Goal: Task Accomplishment & Management: Manage account settings

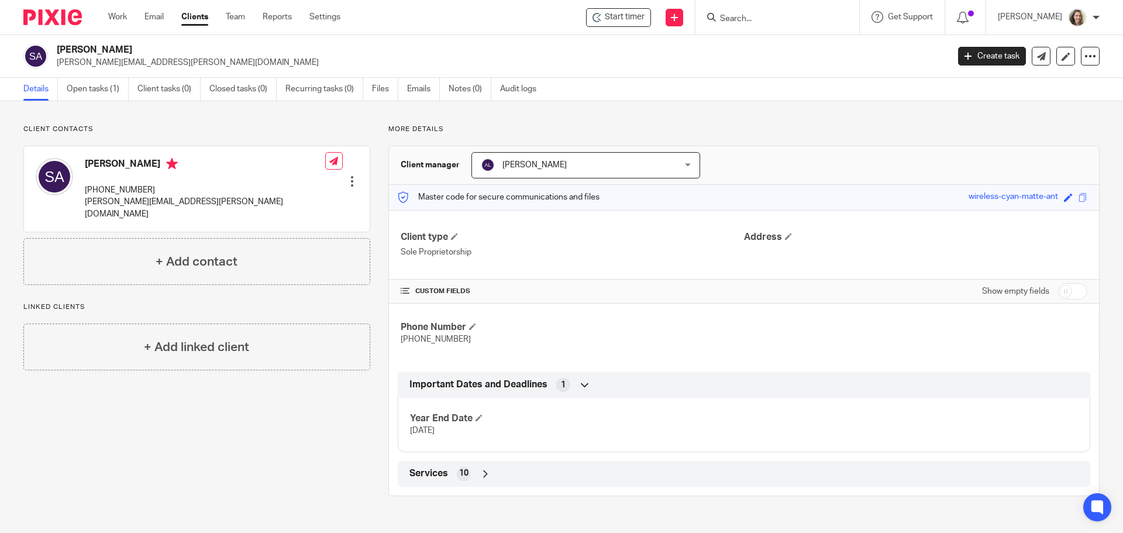
click at [529, 166] on span "Adam Loewen" at bounding box center [535, 165] width 64 height 8
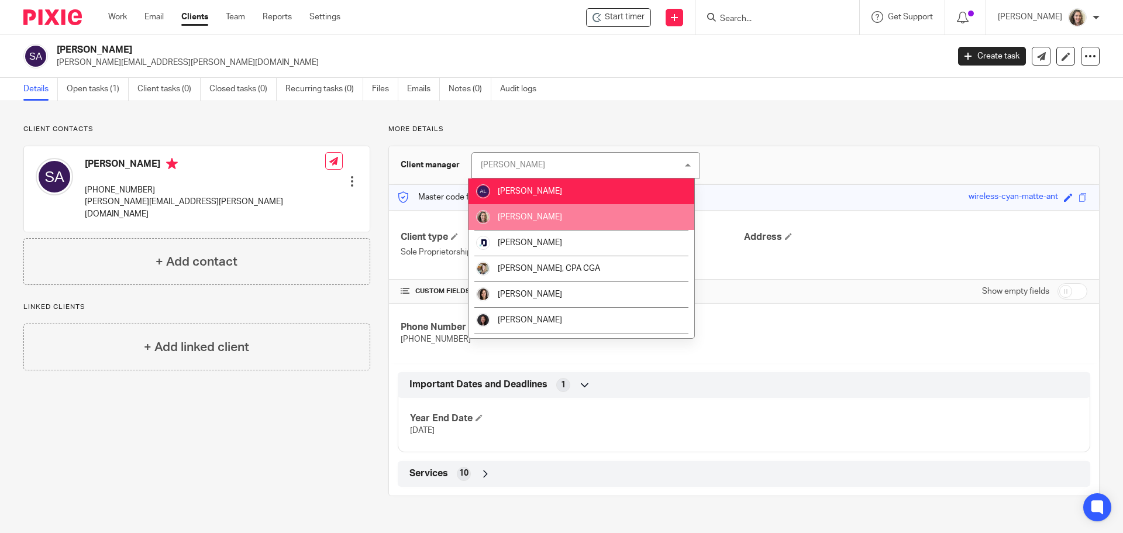
click at [531, 215] on span "[PERSON_NAME]" at bounding box center [530, 217] width 64 height 8
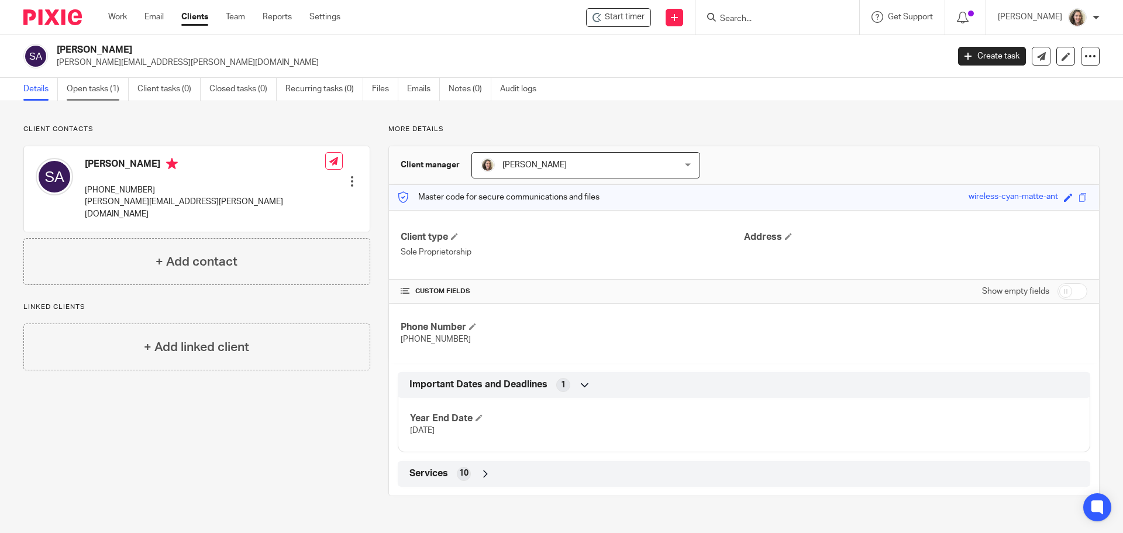
click at [84, 87] on link "Open tasks (1)" at bounding box center [98, 89] width 62 height 23
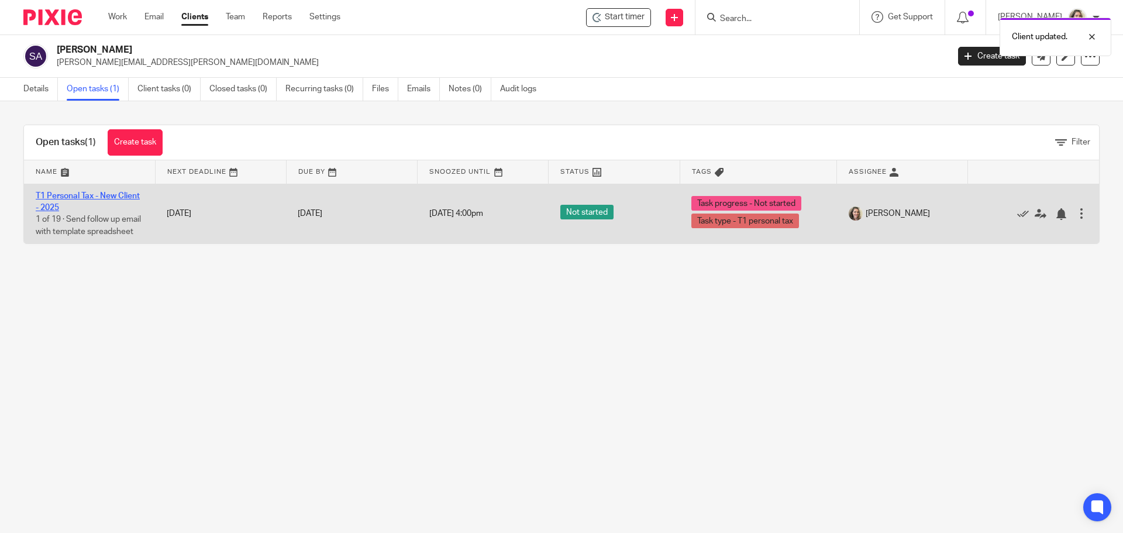
click at [71, 194] on link "T1 Personal Tax - New Client - 2025" at bounding box center [88, 202] width 104 height 20
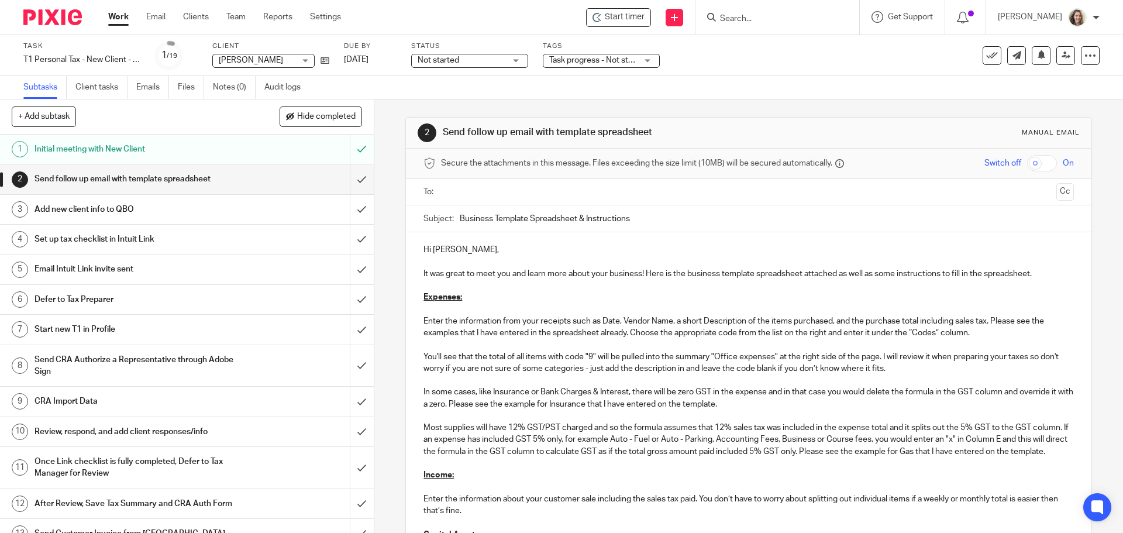
click at [508, 196] on input "text" at bounding box center [748, 191] width 606 height 13
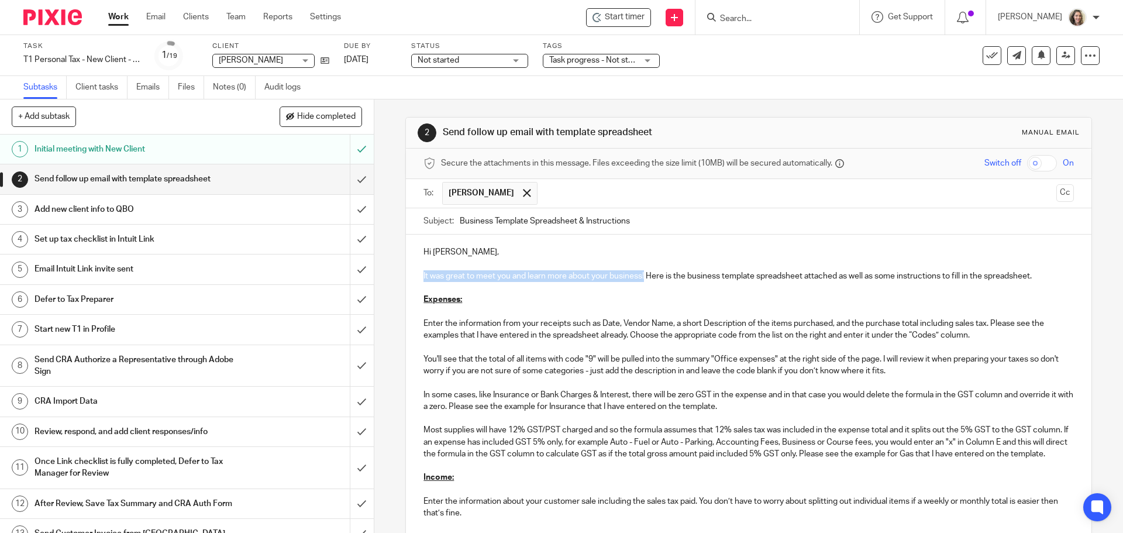
drag, startPoint x: 644, startPoint y: 277, endPoint x: 415, endPoint y: 274, distance: 228.2
click at [415, 274] on div "Hi Shoshana, It was great to meet you and learn more about your business! Here …" at bounding box center [748, 488] width 685 height 507
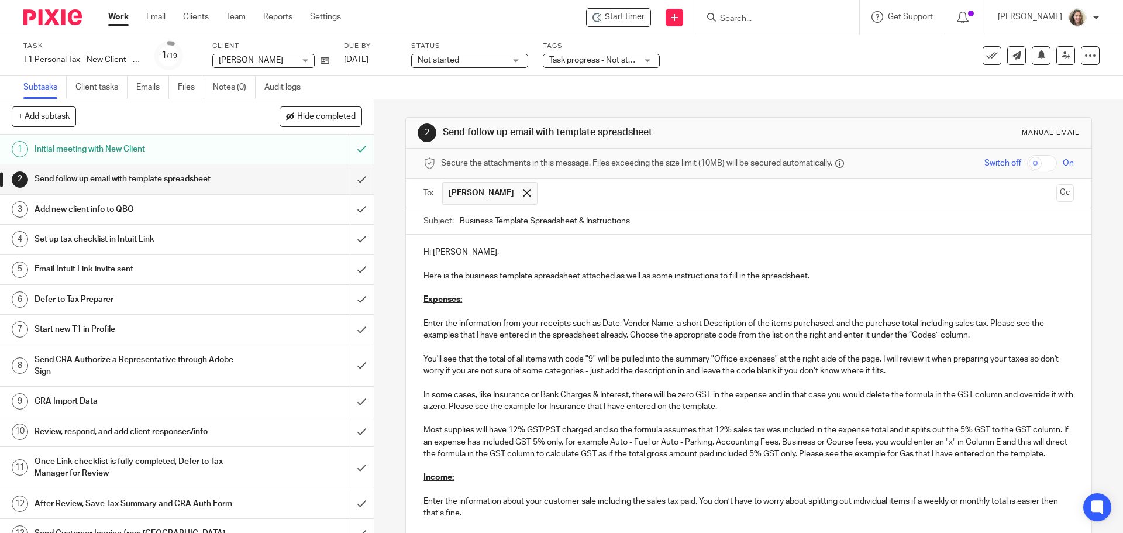
click at [832, 273] on p "Here is the business template spreadsheet attached as well as some instructions…" at bounding box center [749, 276] width 650 height 12
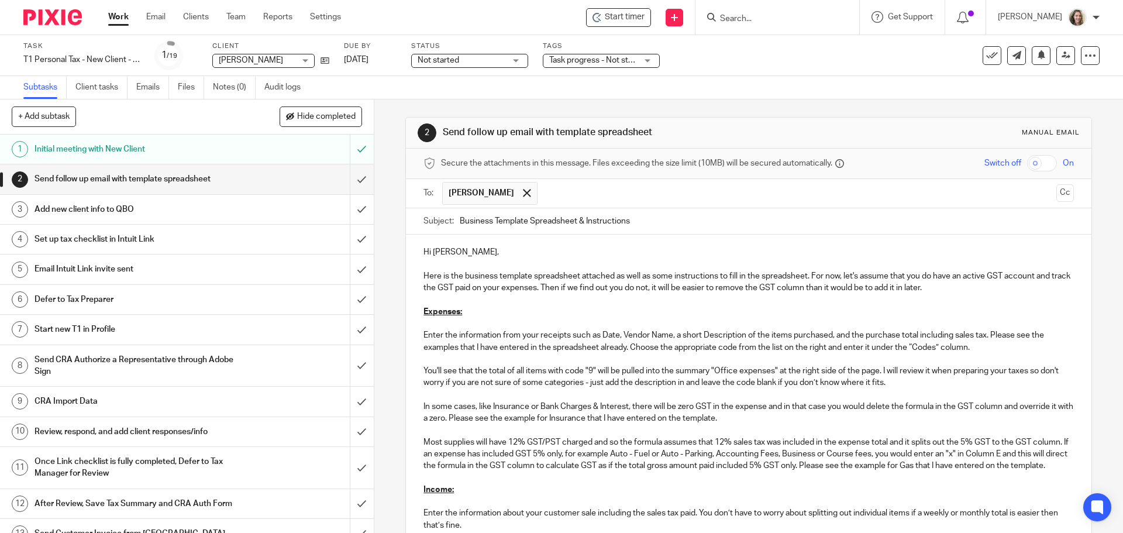
click at [910, 289] on p "Here is the business template spreadsheet attached as well as some instructions…" at bounding box center [749, 282] width 650 height 24
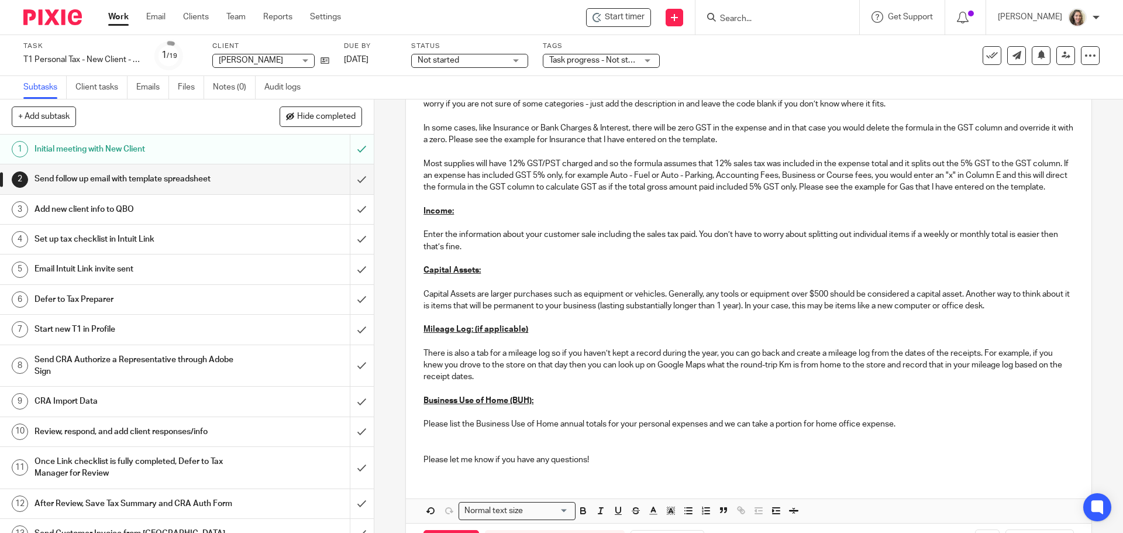
scroll to position [293, 0]
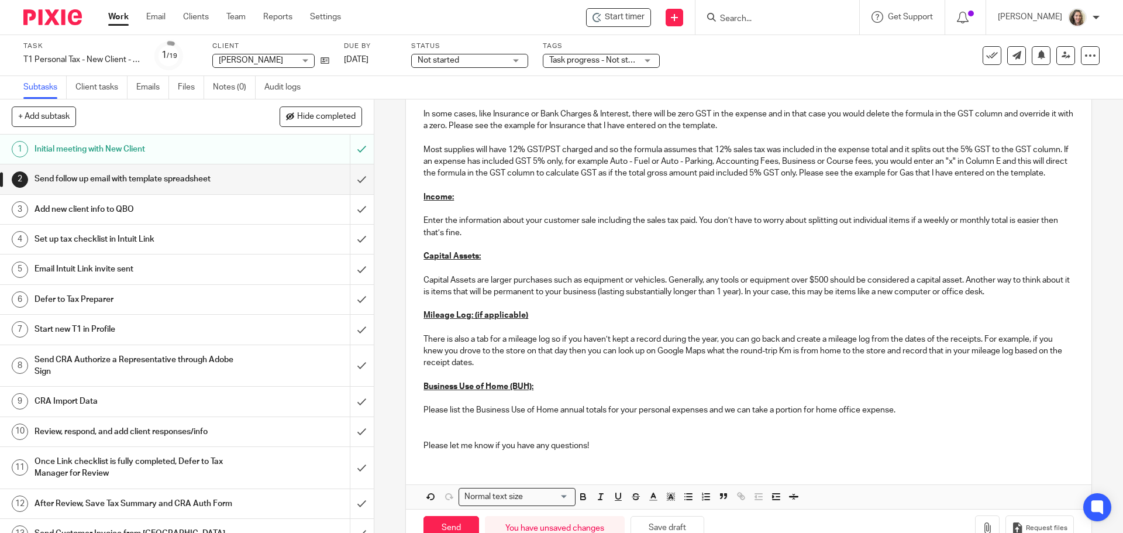
click at [682, 239] on p "Enter the information about your customer sale including the sales tax paid. Yo…" at bounding box center [749, 227] width 650 height 24
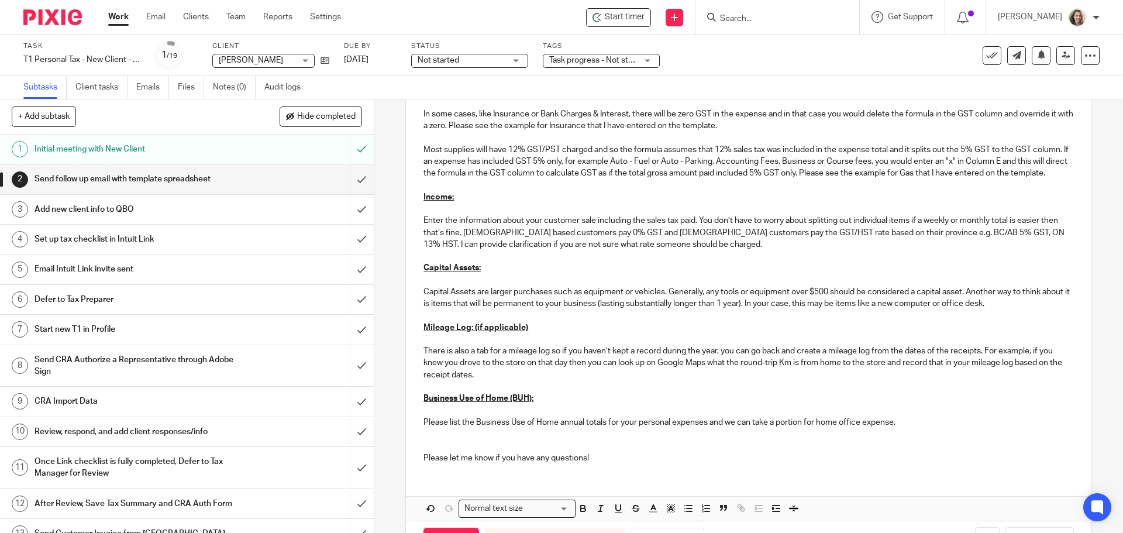
scroll to position [349, 0]
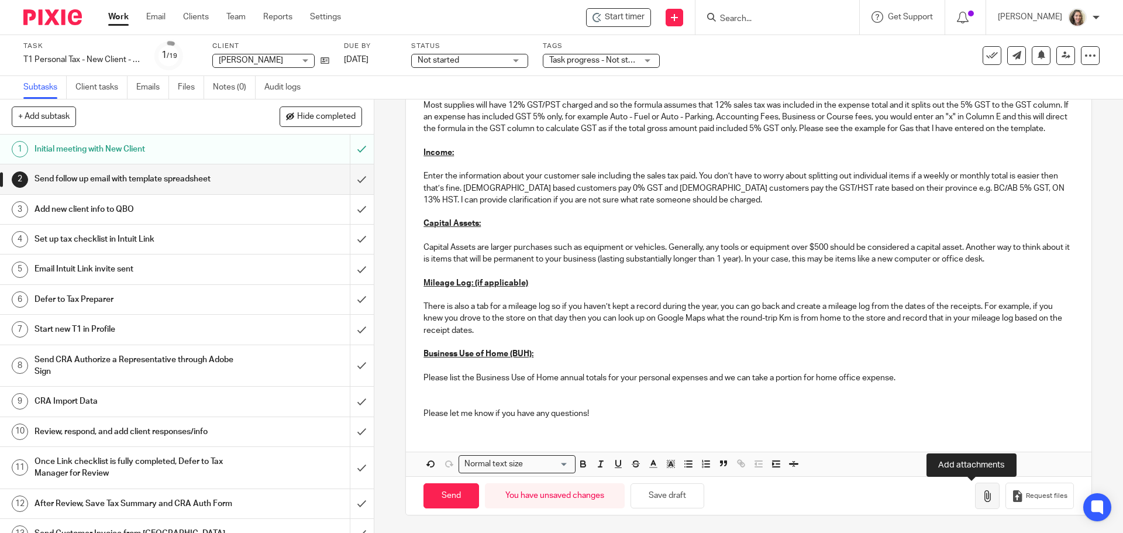
click at [975, 502] on button "button" at bounding box center [987, 496] width 25 height 26
click at [975, 505] on button "button" at bounding box center [987, 496] width 25 height 26
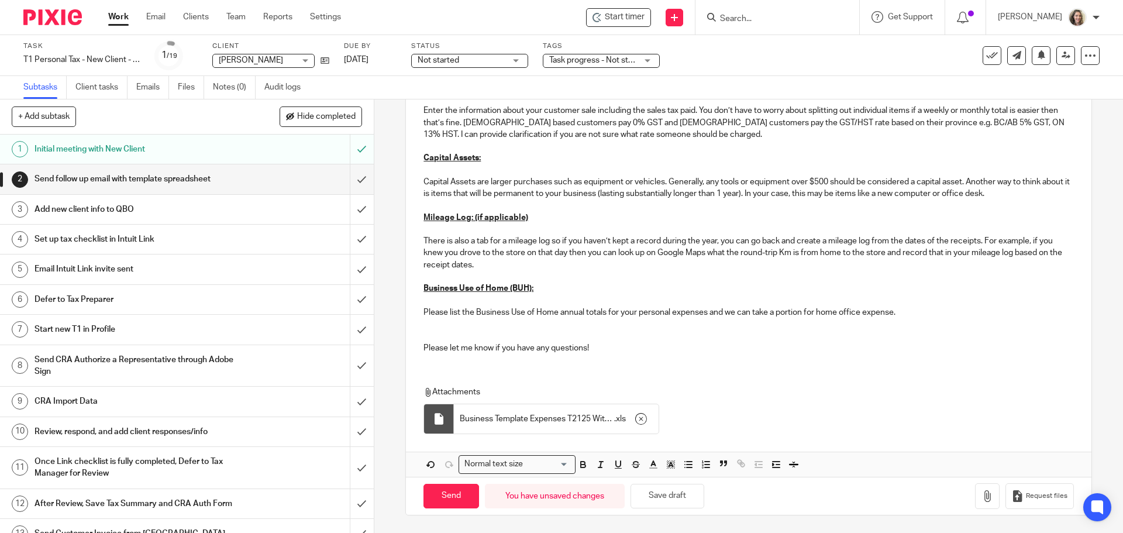
scroll to position [415, 0]
click at [448, 496] on input "Send" at bounding box center [452, 496] width 56 height 25
type input "Sent"
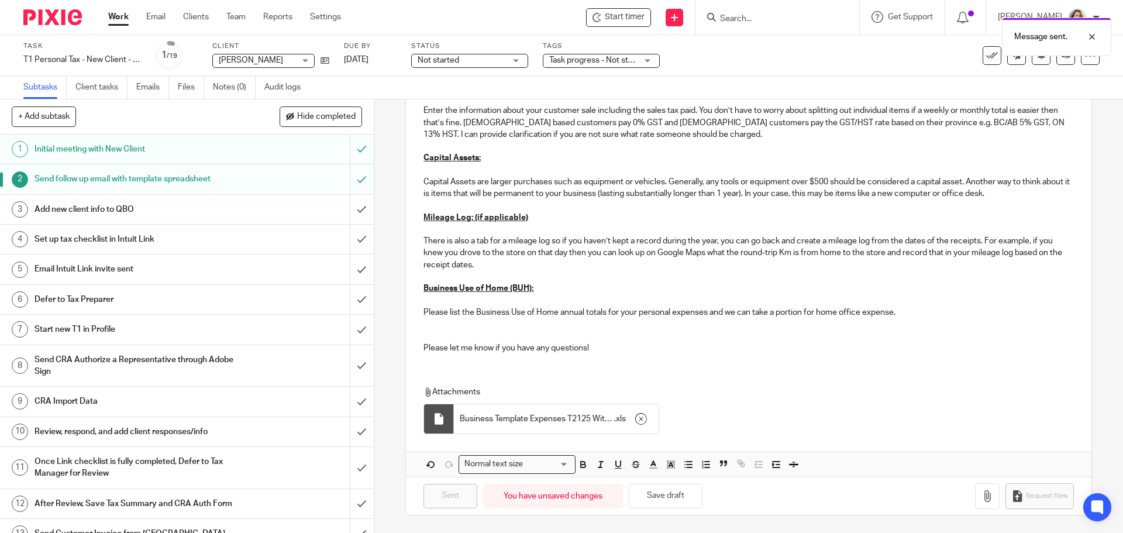
click at [105, 208] on h1 "Add new client info to QBO" at bounding box center [136, 210] width 202 height 18
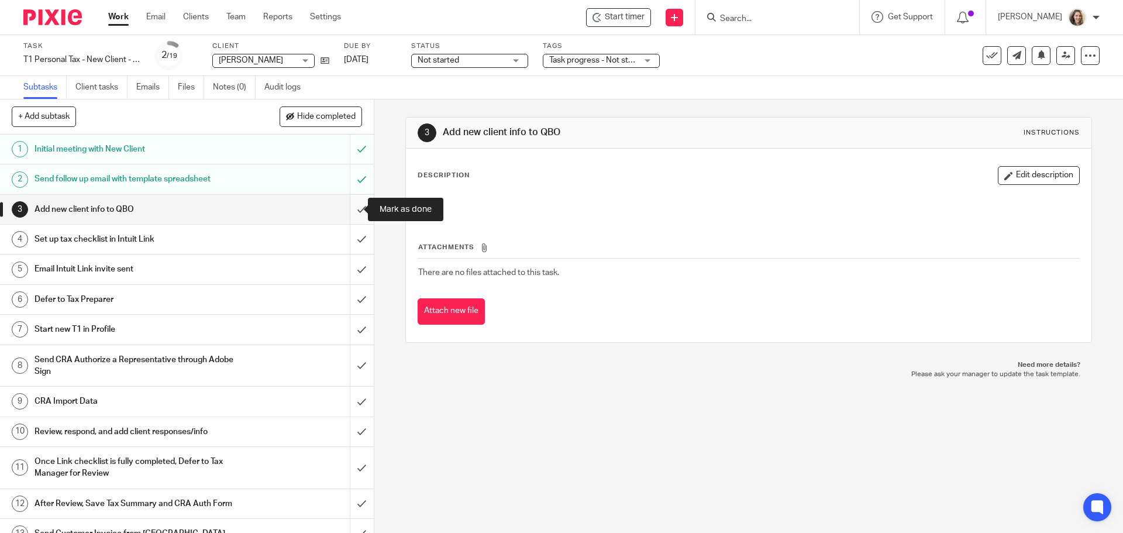
click at [351, 209] on input "submit" at bounding box center [187, 209] width 374 height 29
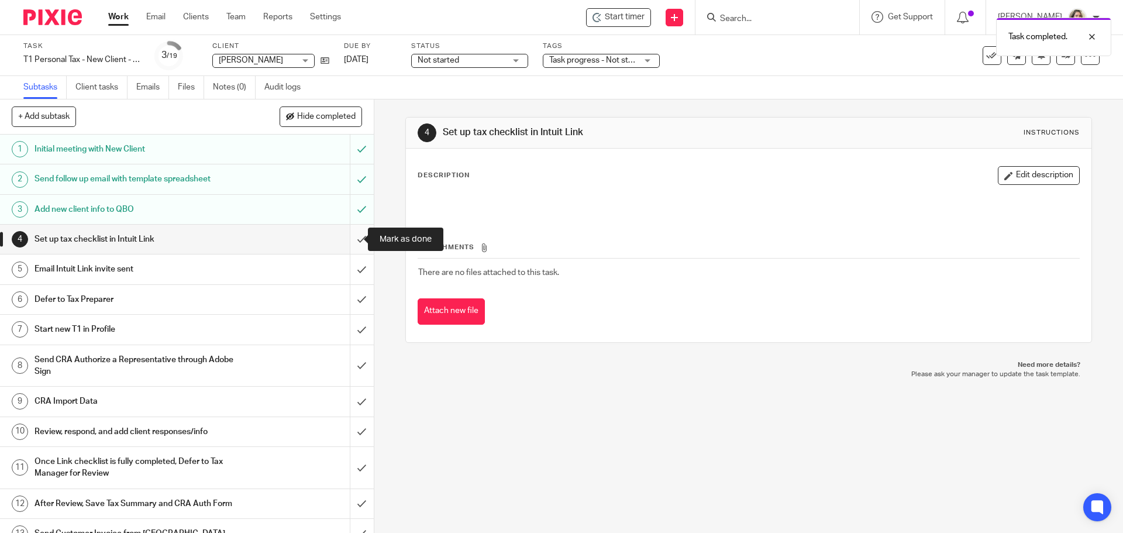
click at [348, 240] on input "submit" at bounding box center [187, 239] width 374 height 29
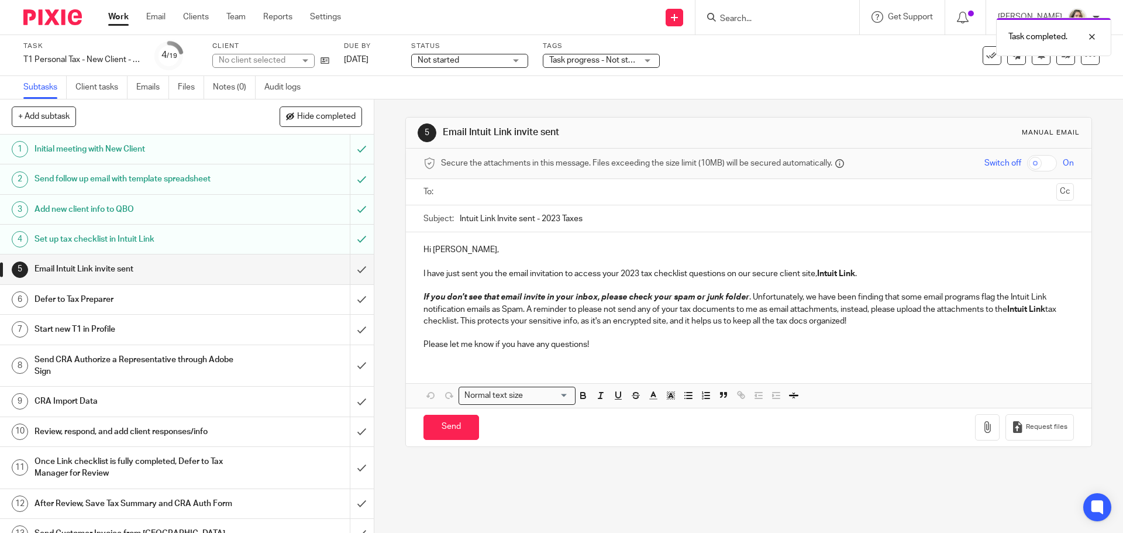
click at [494, 188] on input "text" at bounding box center [748, 191] width 606 height 13
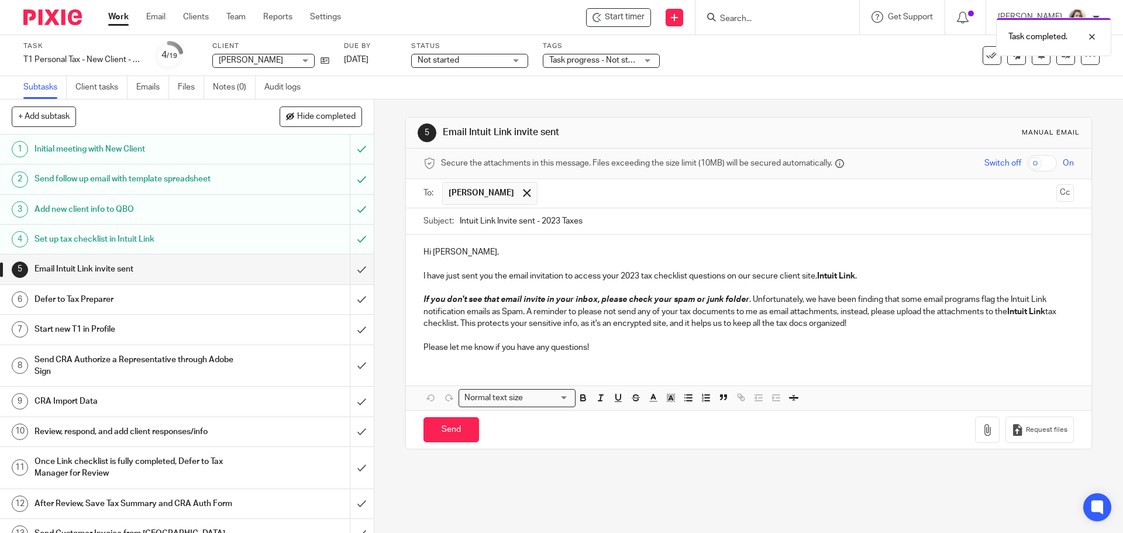
click at [555, 219] on input "Intuit Link Invite sent - 2023 Taxes" at bounding box center [767, 221] width 614 height 26
type input "Intuit Link Invite sent - 2024 Taxes"
click at [634, 273] on p "I have just sent you the email invitation to access your 2023 tax checklist que…" at bounding box center [749, 276] width 650 height 12
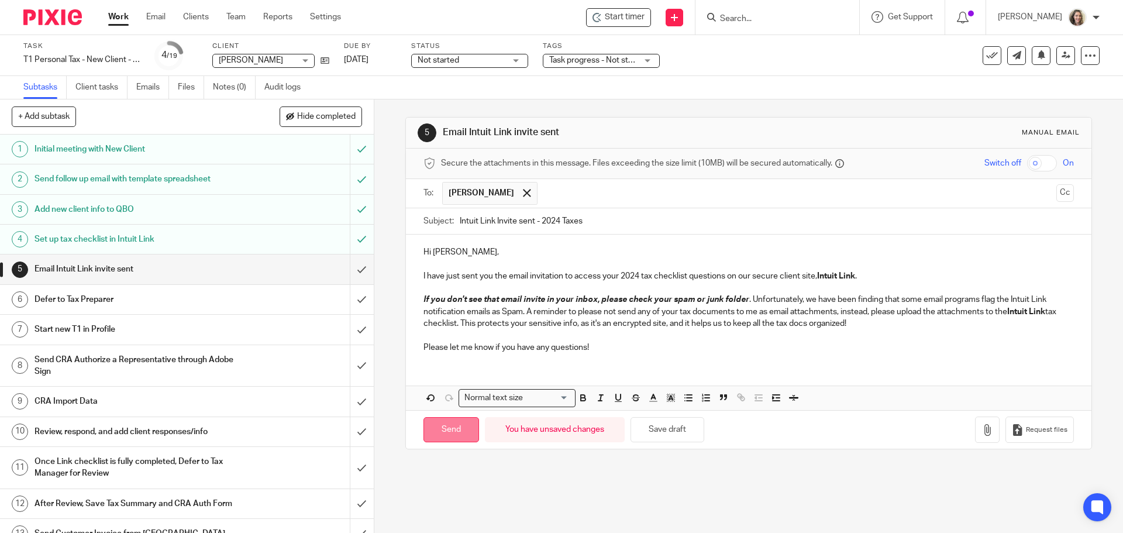
click at [448, 433] on input "Send" at bounding box center [452, 429] width 56 height 25
type input "Sent"
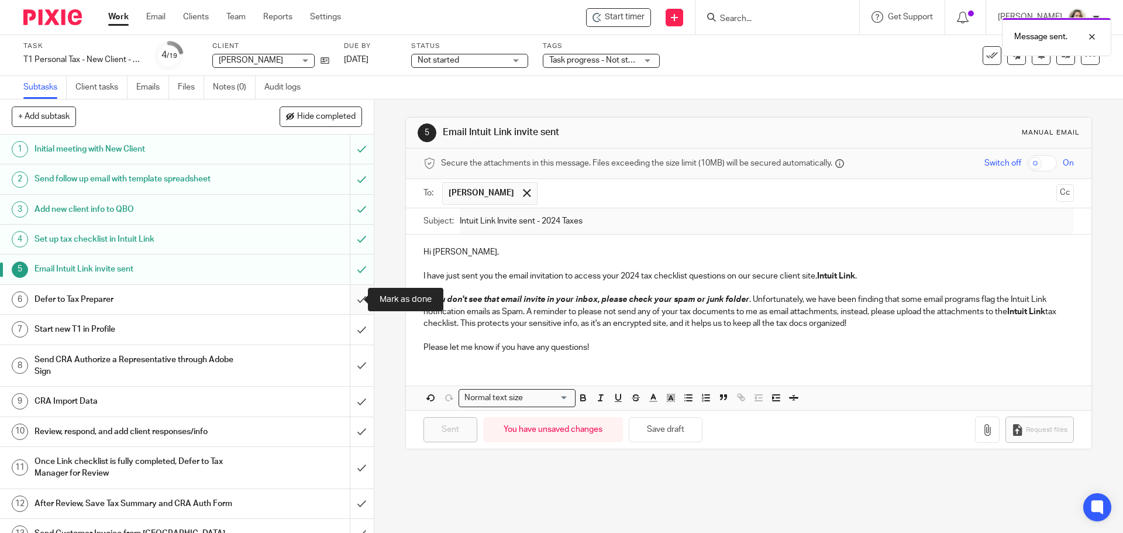
click at [349, 301] on input "submit" at bounding box center [187, 299] width 374 height 29
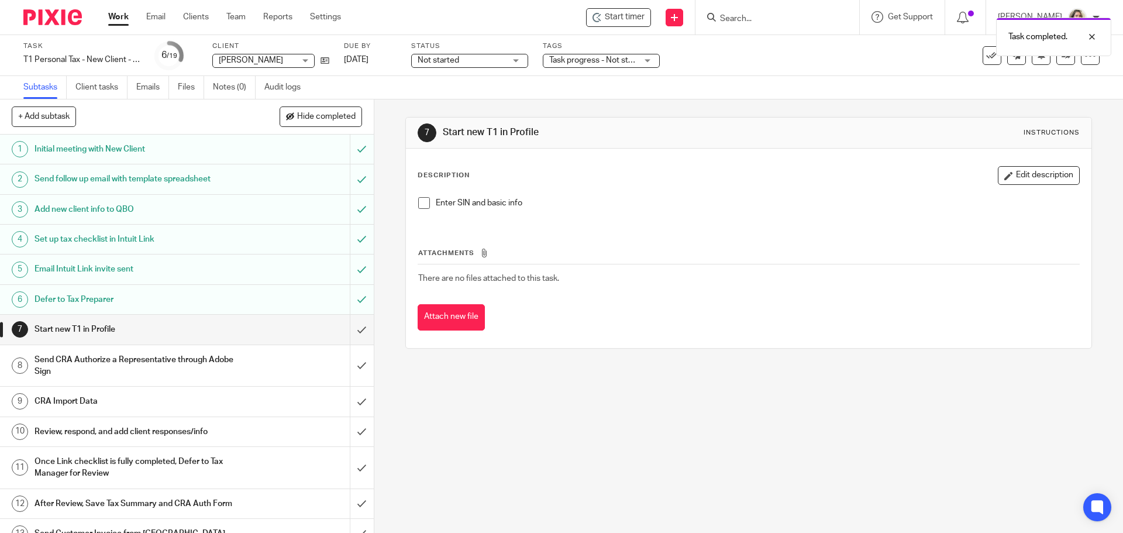
click at [493, 60] on span "Not started" at bounding box center [462, 60] width 88 height 12
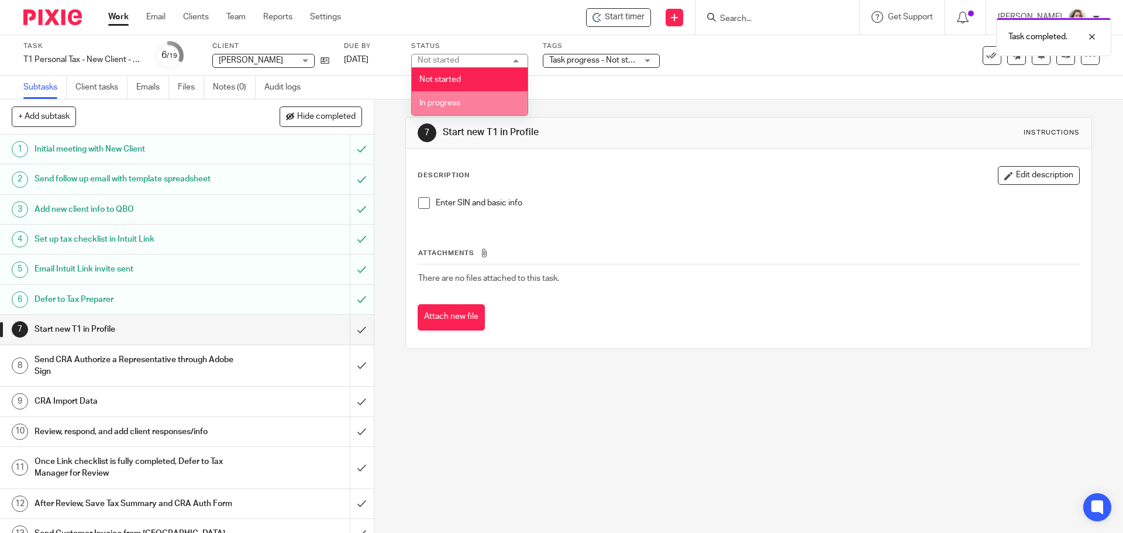
click at [476, 99] on li "In progress" at bounding box center [470, 103] width 116 height 24
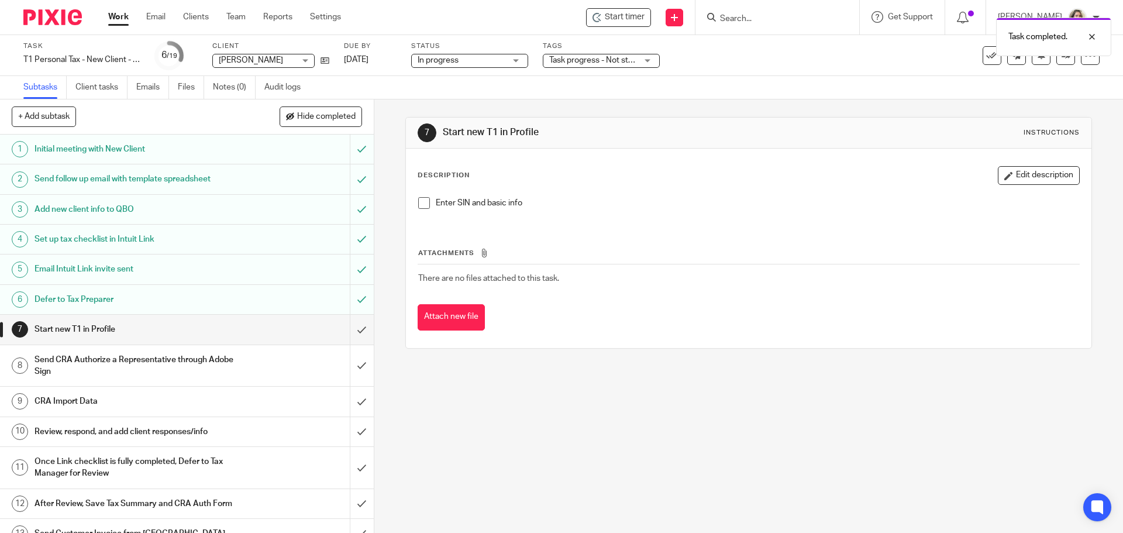
click at [602, 63] on span "Task progress - Not started + 1" at bounding box center [604, 60] width 111 height 8
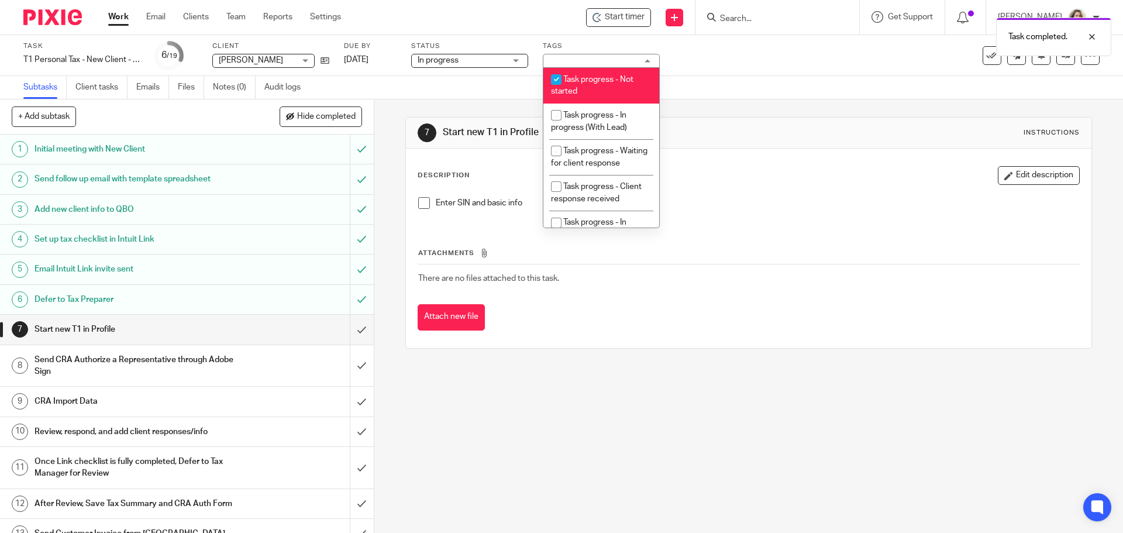
click at [596, 84] on li "Task progress - Not started" at bounding box center [602, 86] width 116 height 36
checkbox input "false"
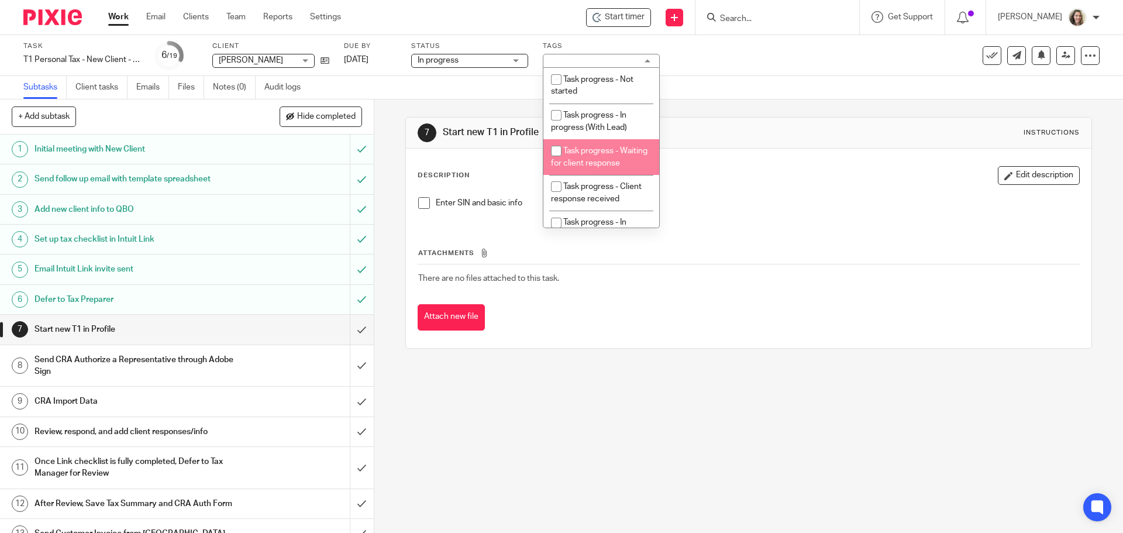
click at [594, 173] on li "Task progress - Waiting for client response" at bounding box center [602, 157] width 116 height 36
checkbox input "true"
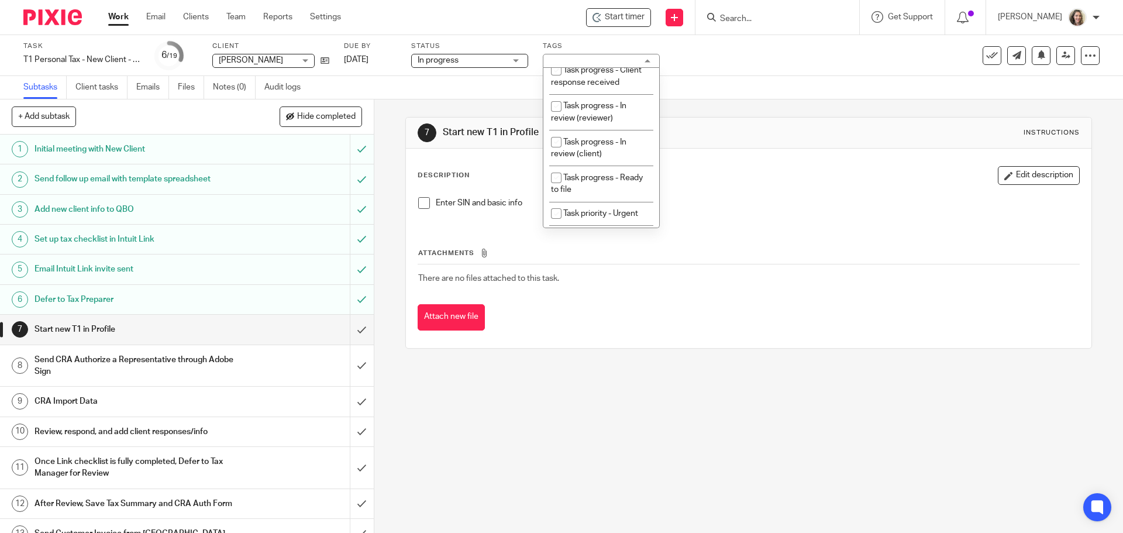
scroll to position [117, 0]
click at [686, 383] on div "7 Start new T1 in Profile Instructions Description Edit description Enter SIN a…" at bounding box center [748, 316] width 749 height 434
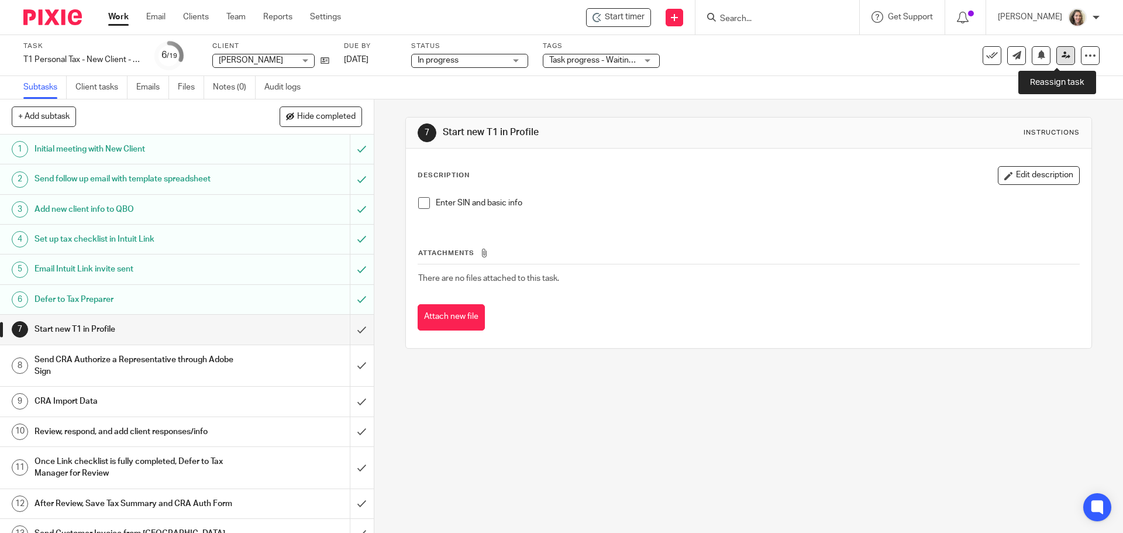
click at [1062, 55] on icon at bounding box center [1066, 55] width 9 height 9
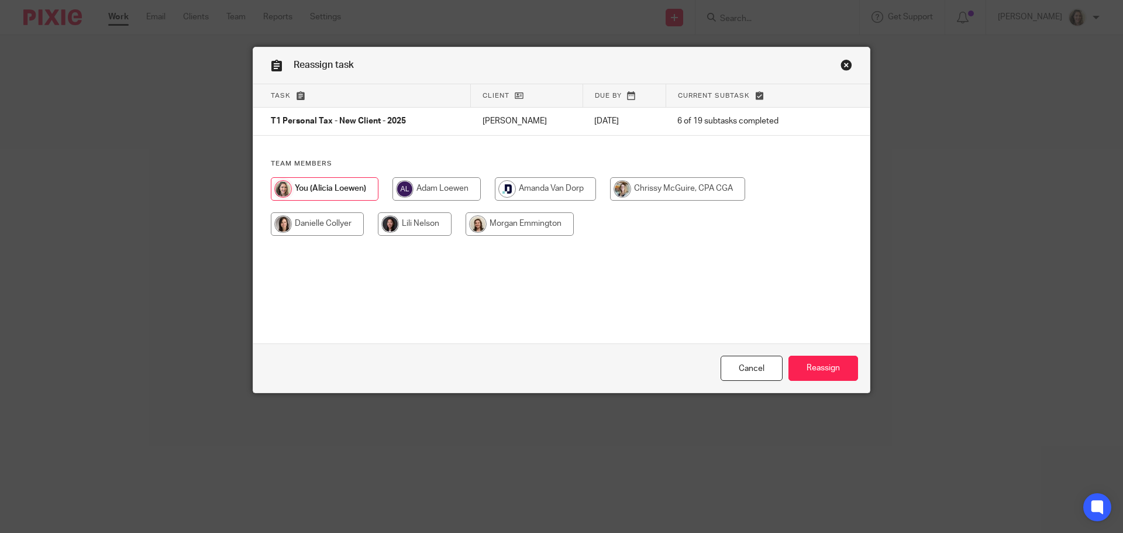
click at [526, 230] on input "radio" at bounding box center [520, 223] width 108 height 23
radio input "true"
click at [825, 370] on input "Reassign" at bounding box center [824, 368] width 70 height 25
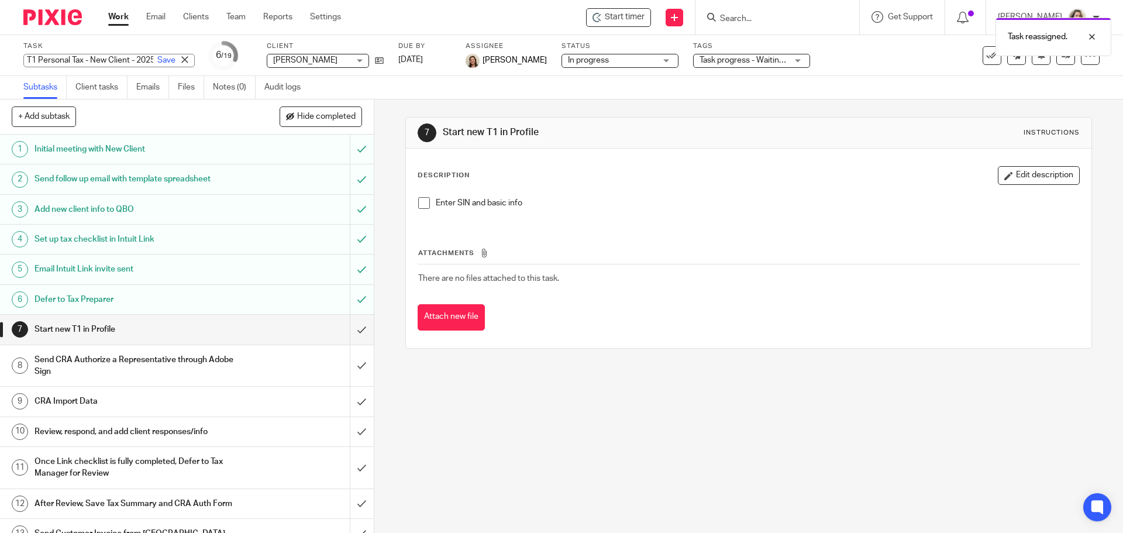
click at [96, 54] on div "T1 Personal Tax - New Client - 2025 Save T1 Personal Tax - New Client - 2025" at bounding box center [108, 60] width 171 height 13
type input "T1 Personal Tax - New Client - 2024"
click at [157, 61] on link "Save" at bounding box center [166, 60] width 18 height 12
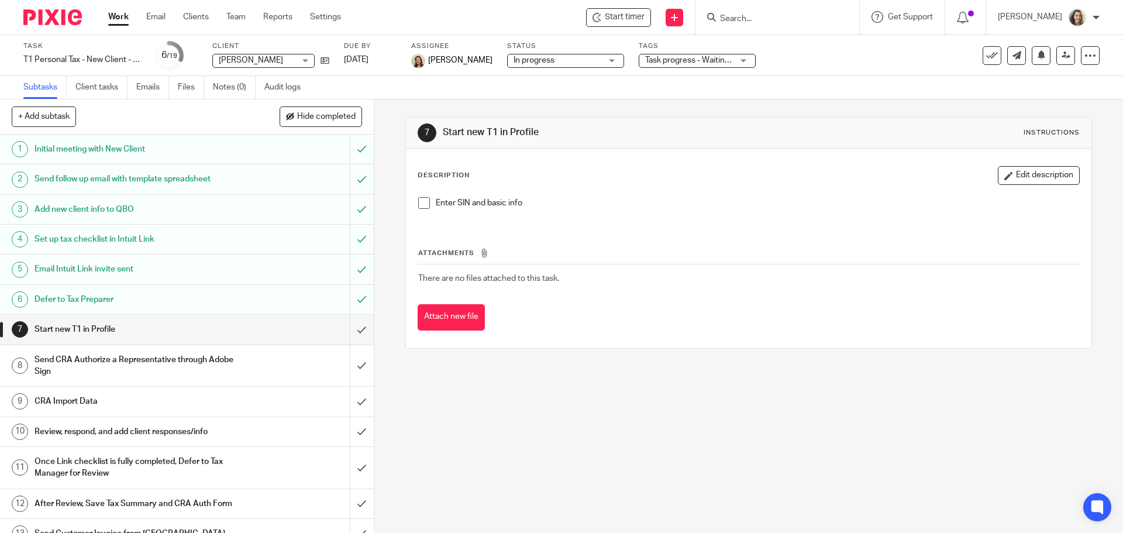
click at [119, 16] on link "Work" at bounding box center [118, 17] width 20 height 12
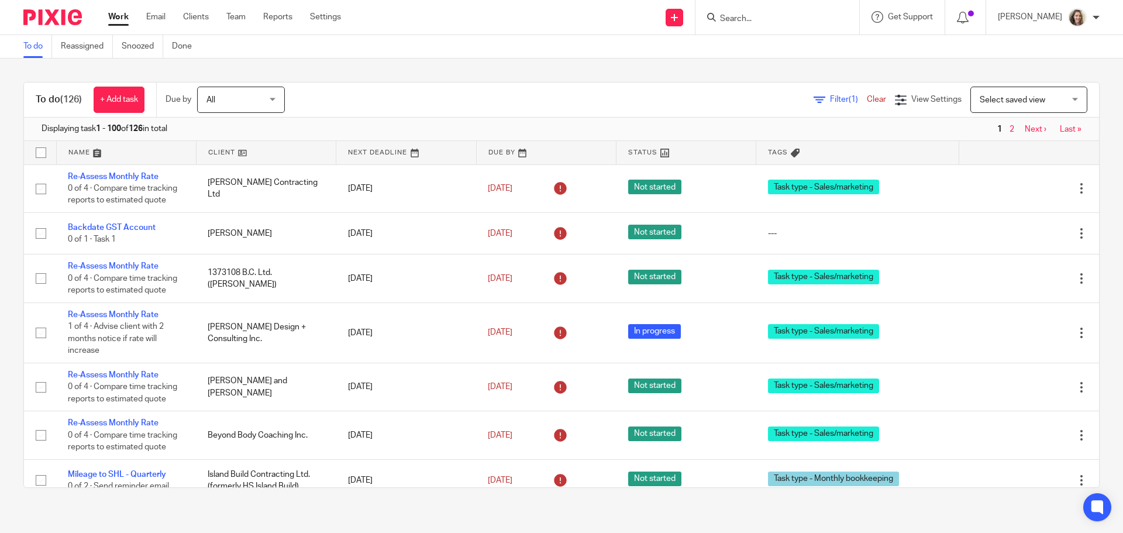
click at [980, 102] on span "Select saved view" at bounding box center [1013, 100] width 66 height 8
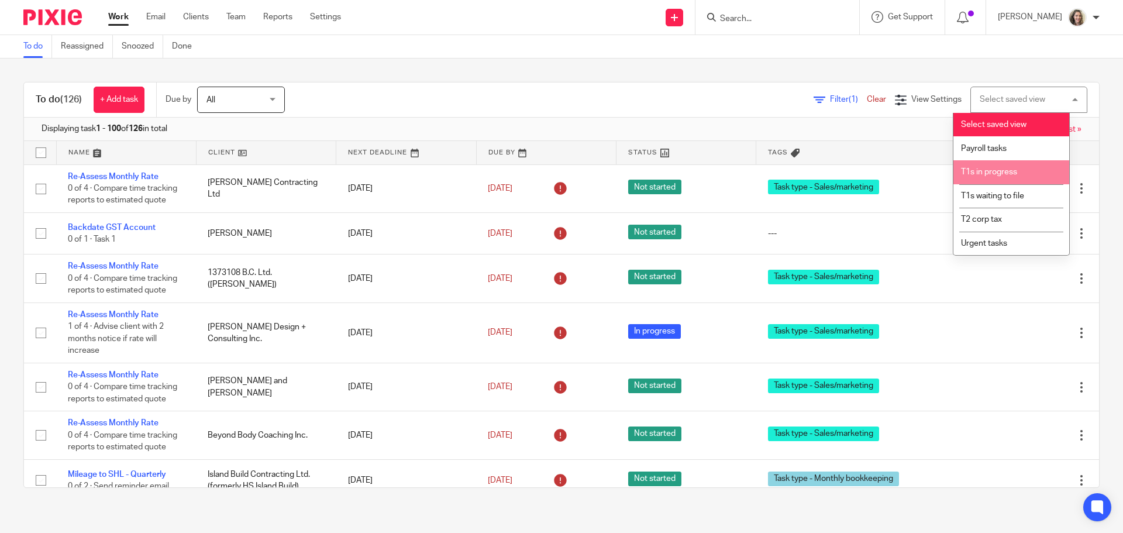
click at [985, 167] on li "T1s in progress" at bounding box center [1012, 172] width 116 height 24
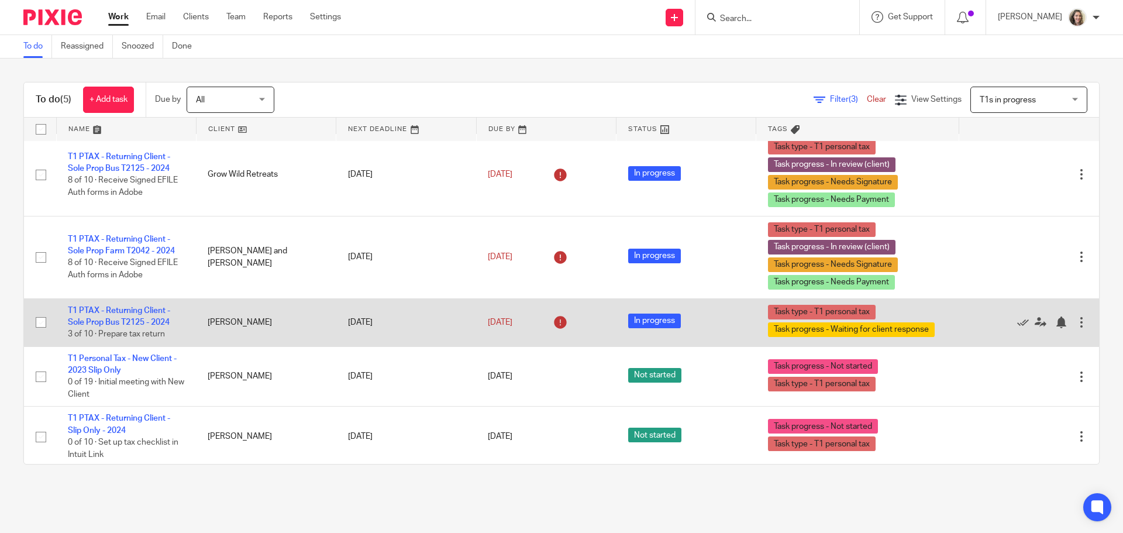
scroll to position [10, 0]
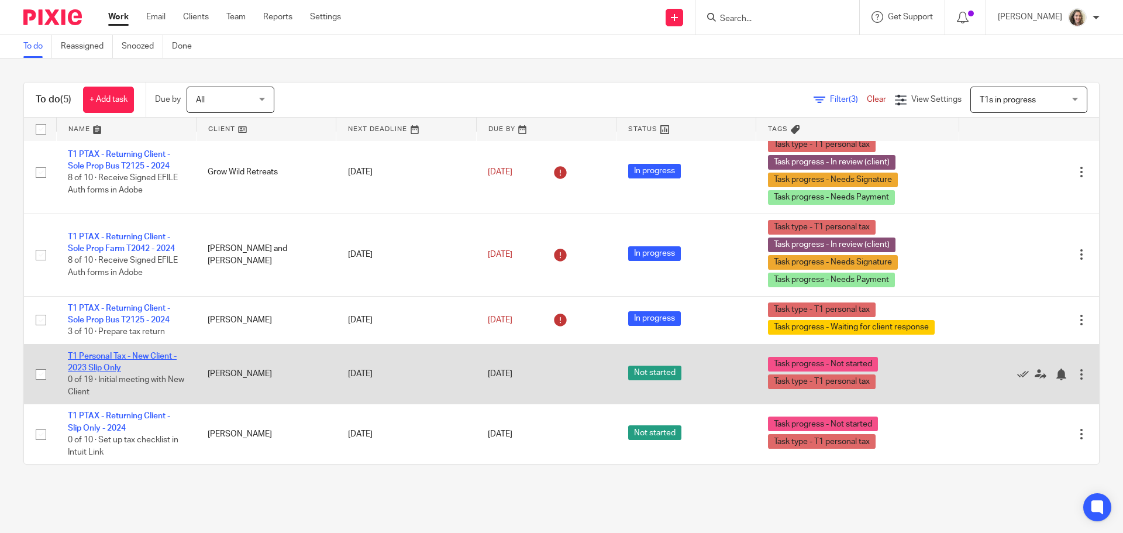
click at [98, 355] on link "T1 Personal Tax - New Client - 2023 Slip Only" at bounding box center [122, 362] width 109 height 20
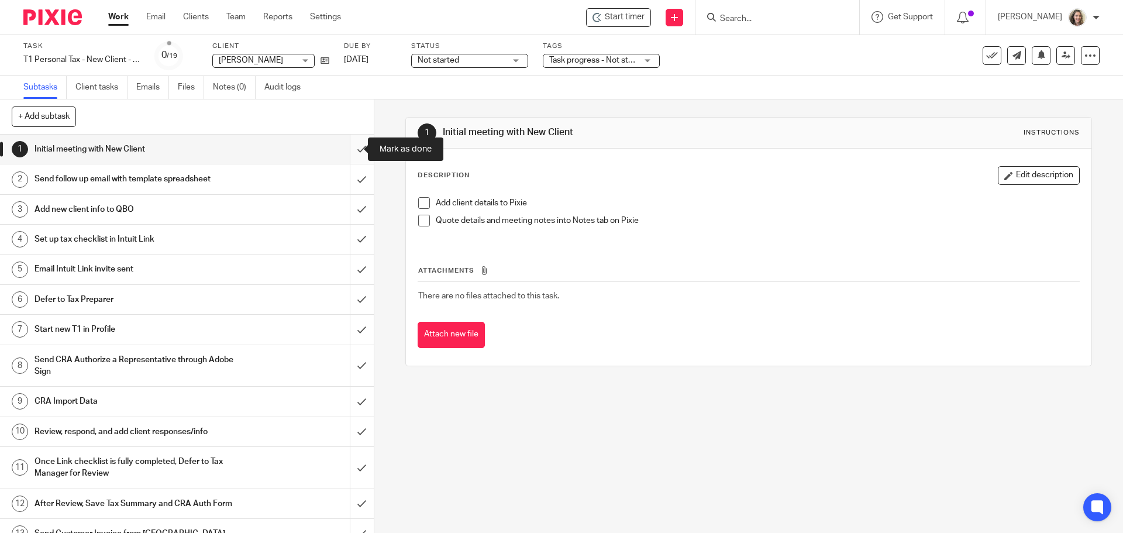
click at [353, 150] on input "submit" at bounding box center [187, 149] width 374 height 29
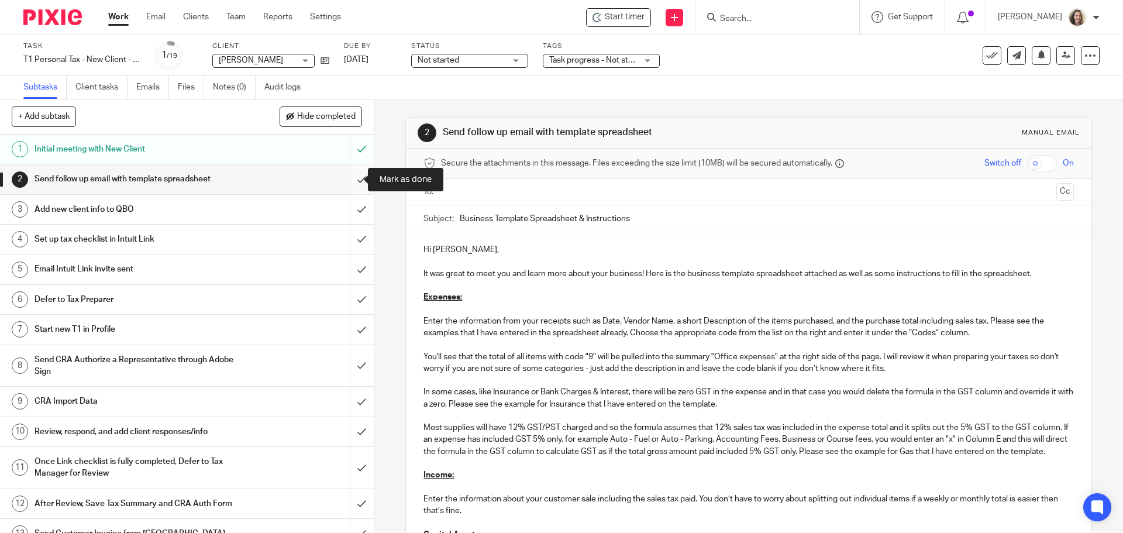
click at [351, 176] on input "submit" at bounding box center [187, 178] width 374 height 29
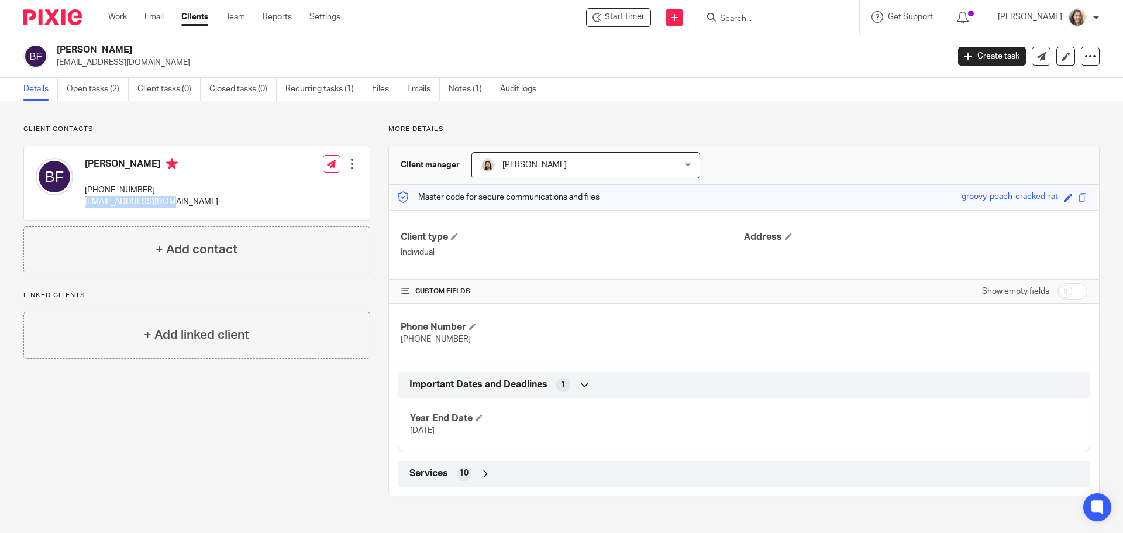
drag, startPoint x: 167, startPoint y: 204, endPoint x: 85, endPoint y: 207, distance: 82.0
click at [85, 207] on p "brieanahf@gmail.com" at bounding box center [151, 202] width 133 height 12
copy p "brieanahf@gmail.com"
drag, startPoint x: 145, startPoint y: 188, endPoint x: 83, endPoint y: 191, distance: 62.1
click at [83, 191] on div "Brieanah Fuller 604-861-7347 brieanahf@gmail.com" at bounding box center [127, 183] width 183 height 62
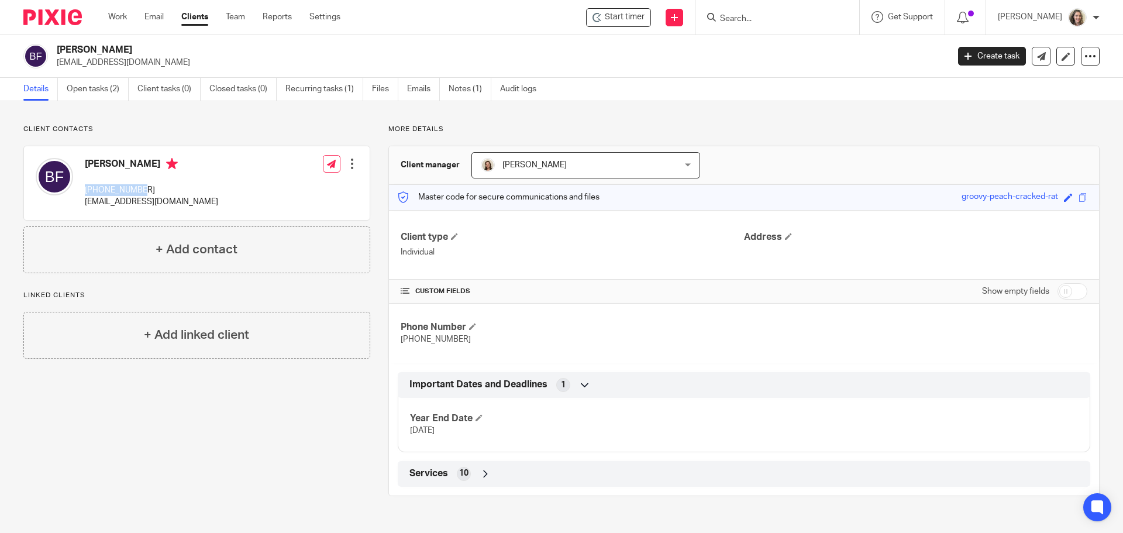
copy p "[PHONE_NUMBER]"
click at [198, 242] on h4 "+ Add contact" at bounding box center [197, 249] width 82 height 18
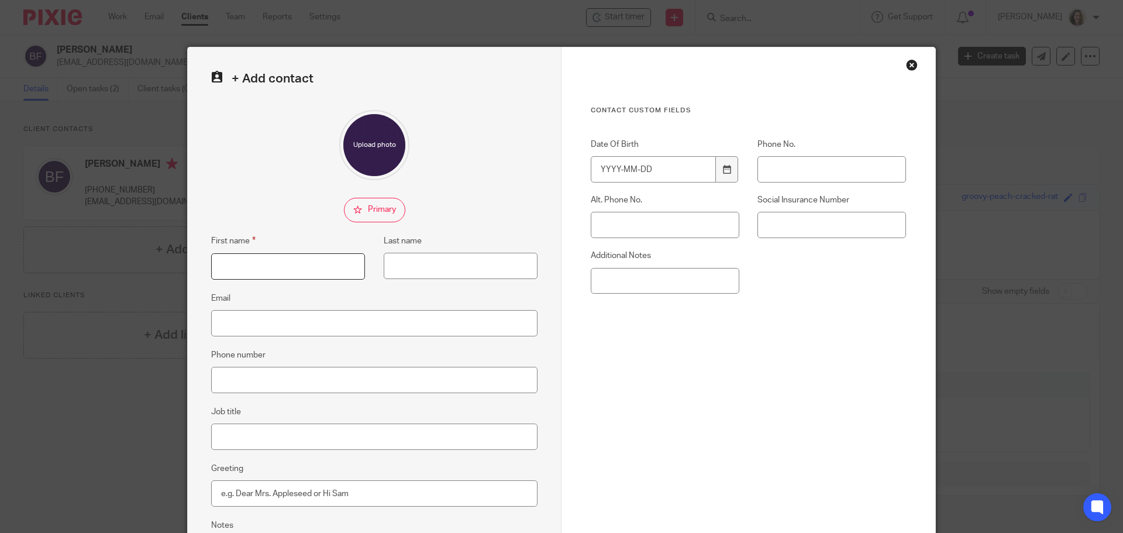
click at [247, 264] on input "First name" at bounding box center [288, 266] width 154 height 26
type input "Lucas"
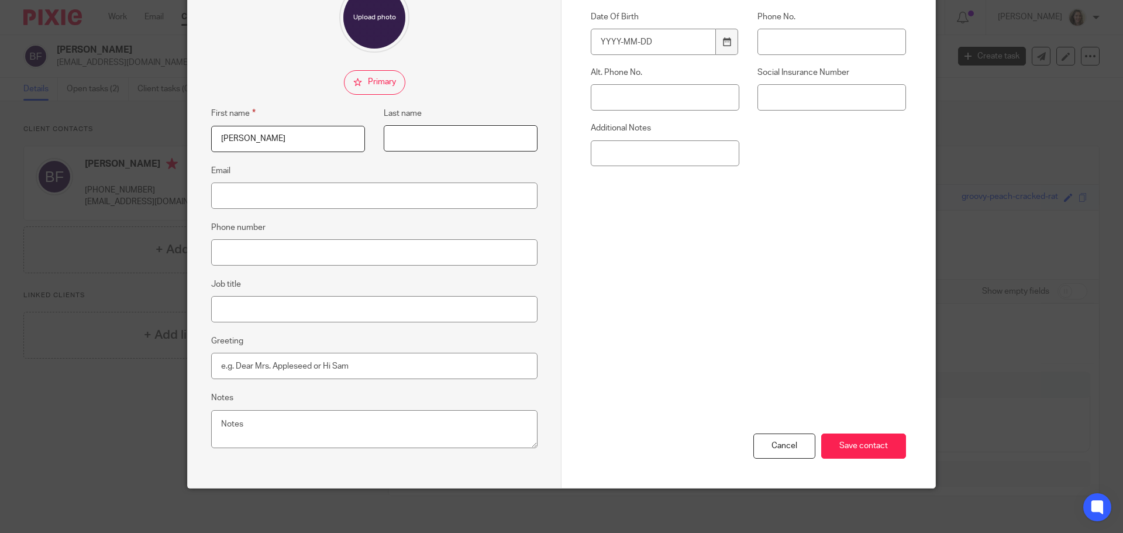
scroll to position [130, 0]
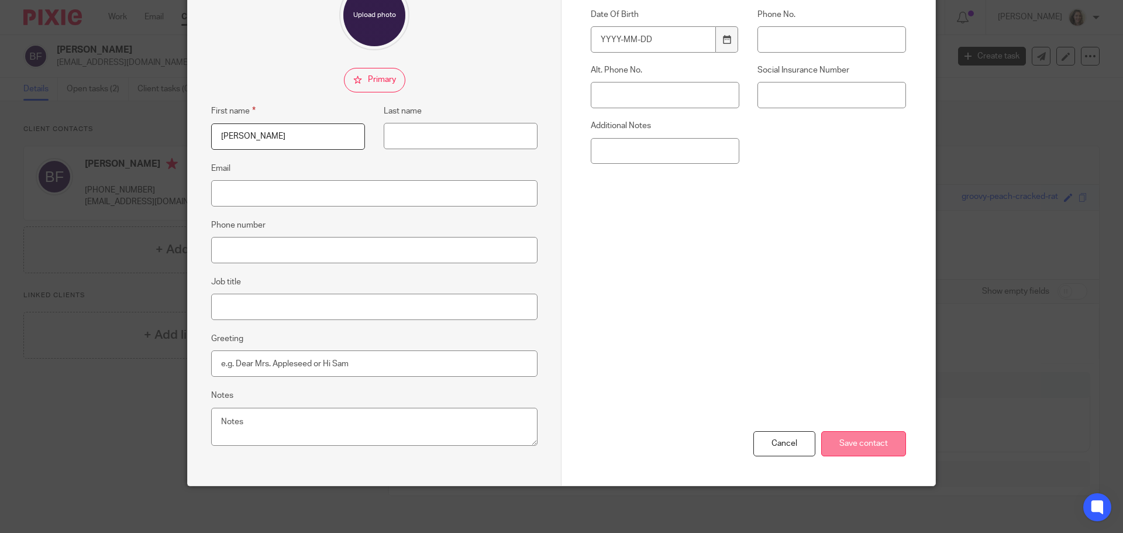
click at [848, 446] on input "Save contact" at bounding box center [863, 443] width 85 height 25
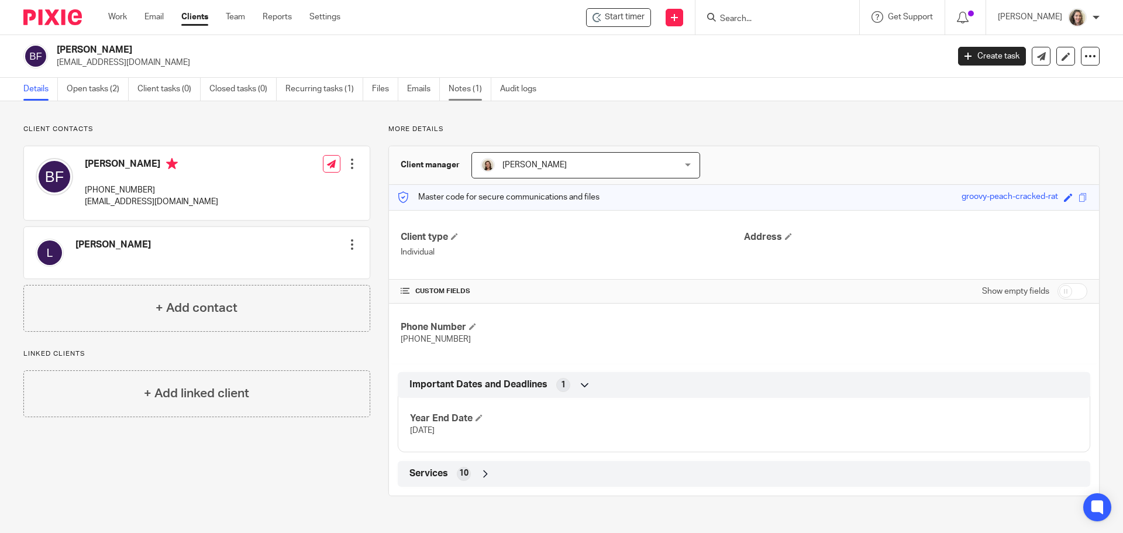
click at [459, 90] on link "Notes (1)" at bounding box center [470, 89] width 43 height 23
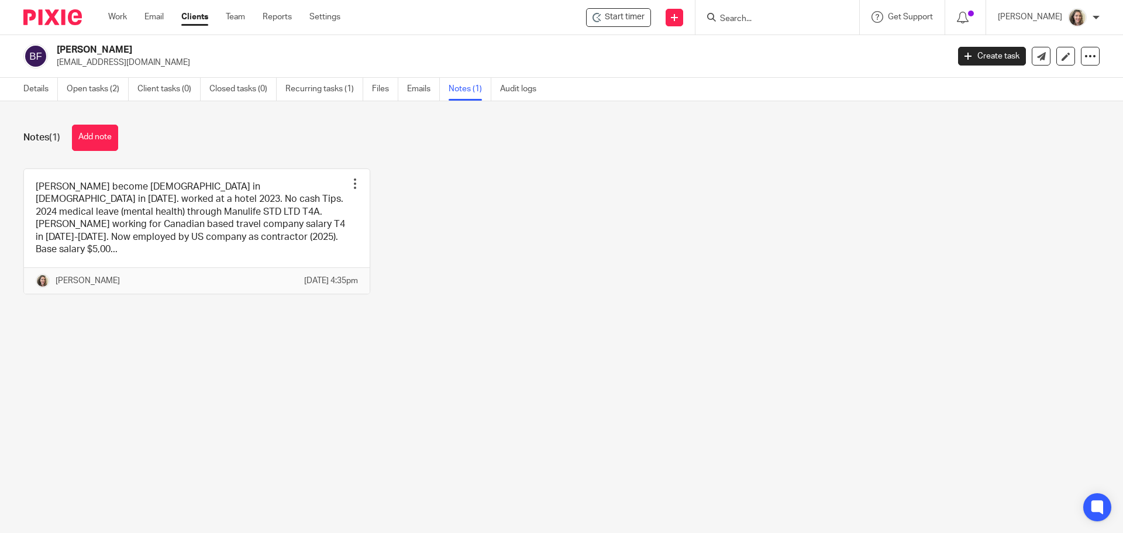
click at [180, 244] on link at bounding box center [197, 231] width 346 height 125
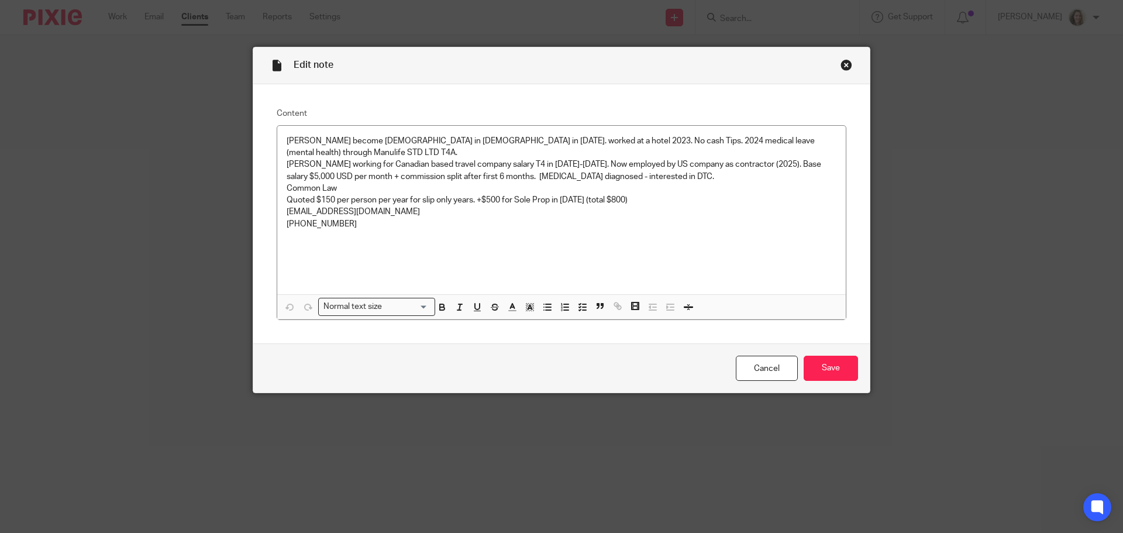
click at [332, 153] on p "Lucas become permanent resident in Canada in 2023. worked at a hotel 2023. No c…" at bounding box center [562, 147] width 550 height 24
click at [831, 367] on input "Save" at bounding box center [831, 368] width 54 height 25
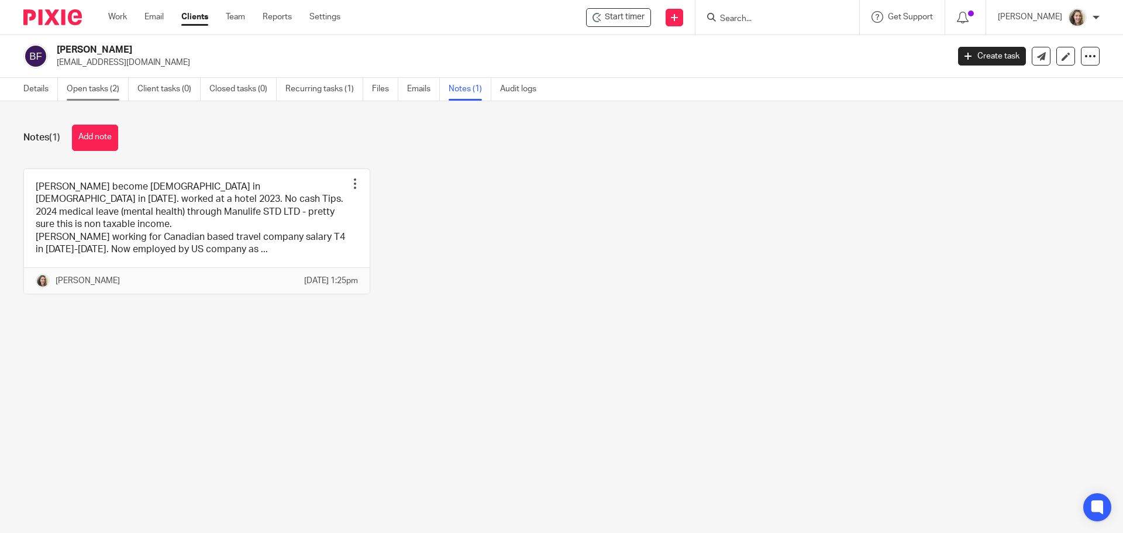
click at [93, 87] on link "Open tasks (2)" at bounding box center [98, 89] width 62 height 23
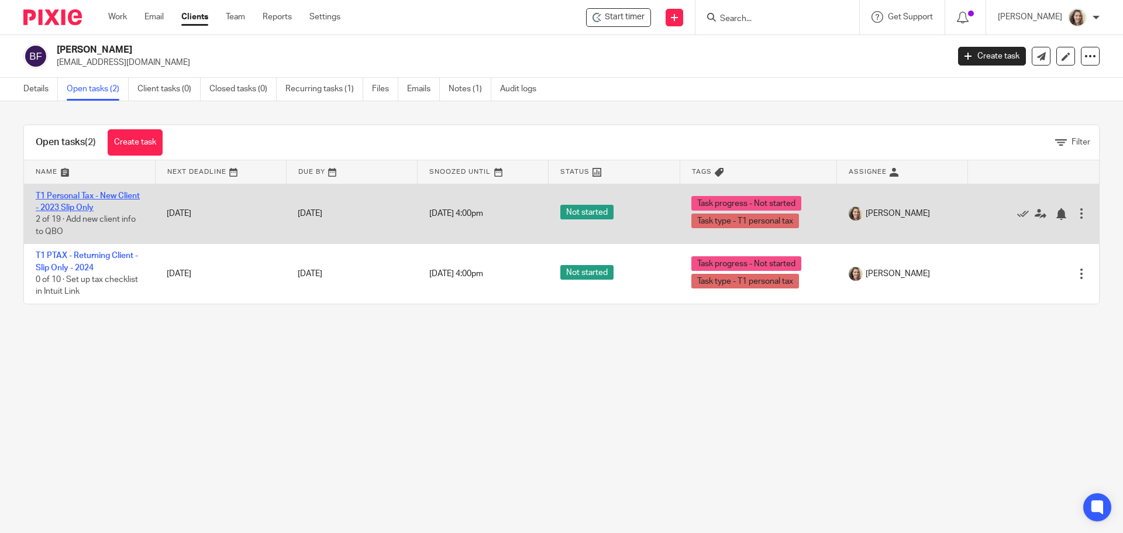
click at [85, 196] on link "T1 Personal Tax - New Client - 2023 Slip Only" at bounding box center [88, 202] width 104 height 20
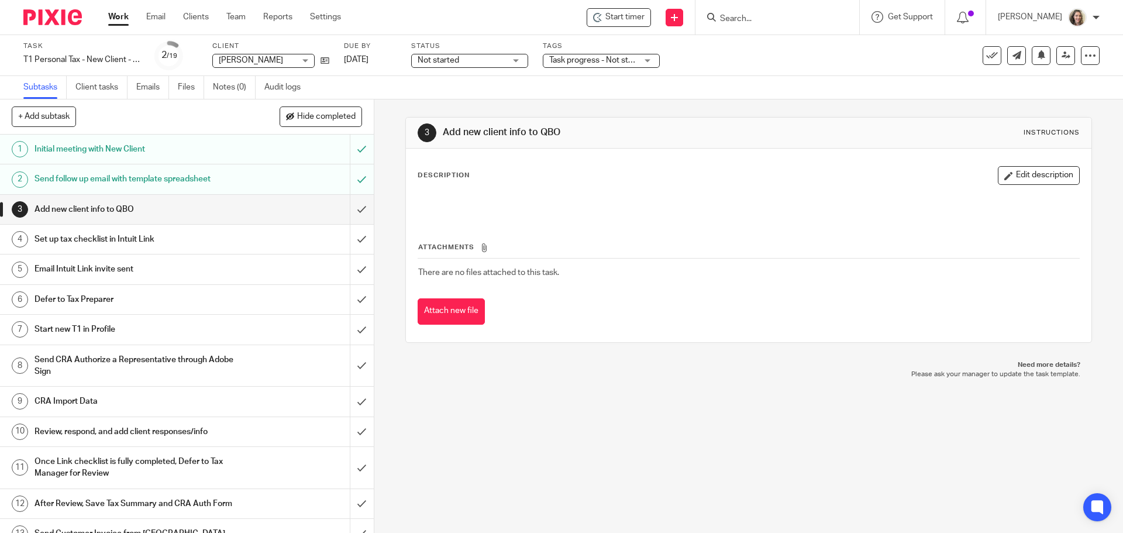
click at [463, 57] on span "Not started" at bounding box center [462, 60] width 88 height 12
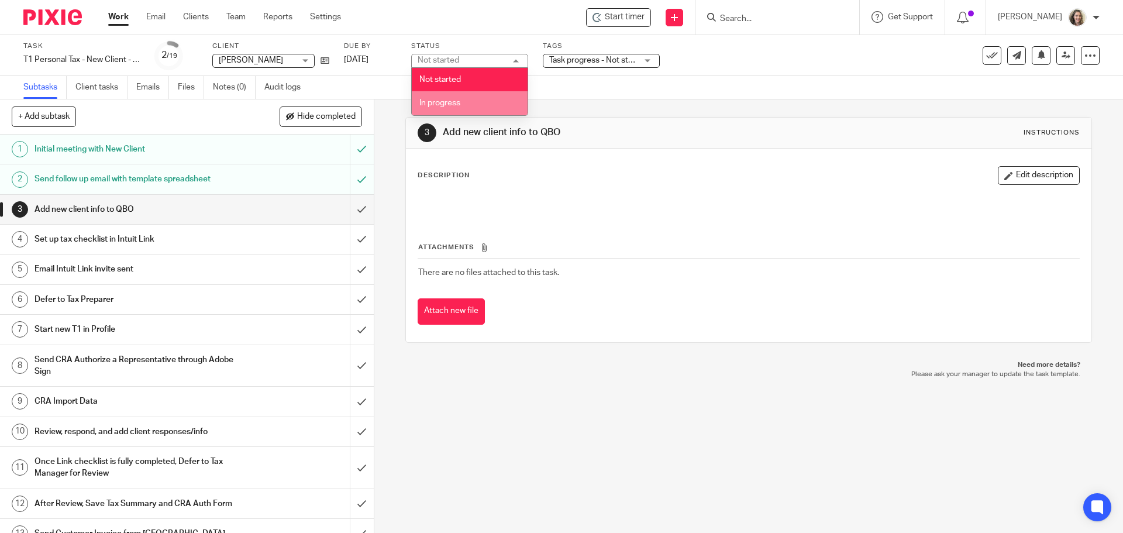
click at [460, 97] on li "In progress" at bounding box center [470, 103] width 116 height 24
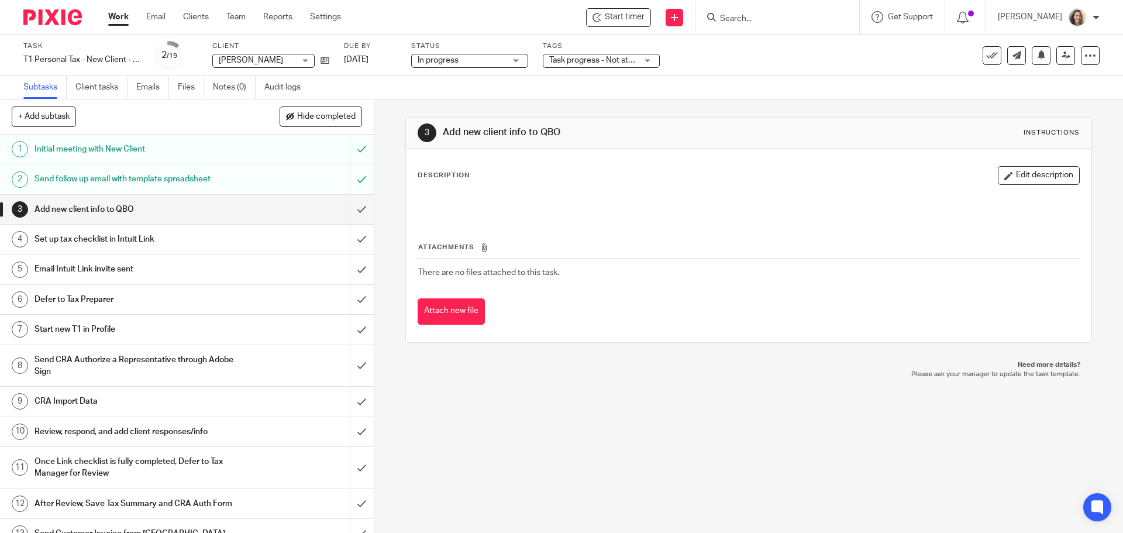
click at [572, 60] on span "Task progress - Not started + 1" at bounding box center [604, 60] width 111 height 8
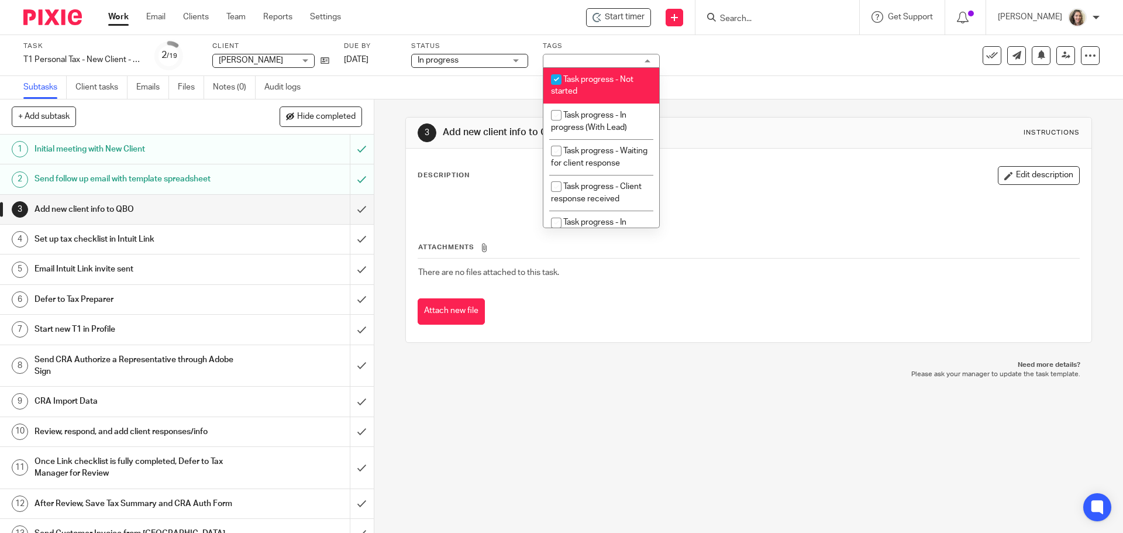
click at [569, 81] on span "Task progress - Not started" at bounding box center [592, 85] width 82 height 20
checkbox input "false"
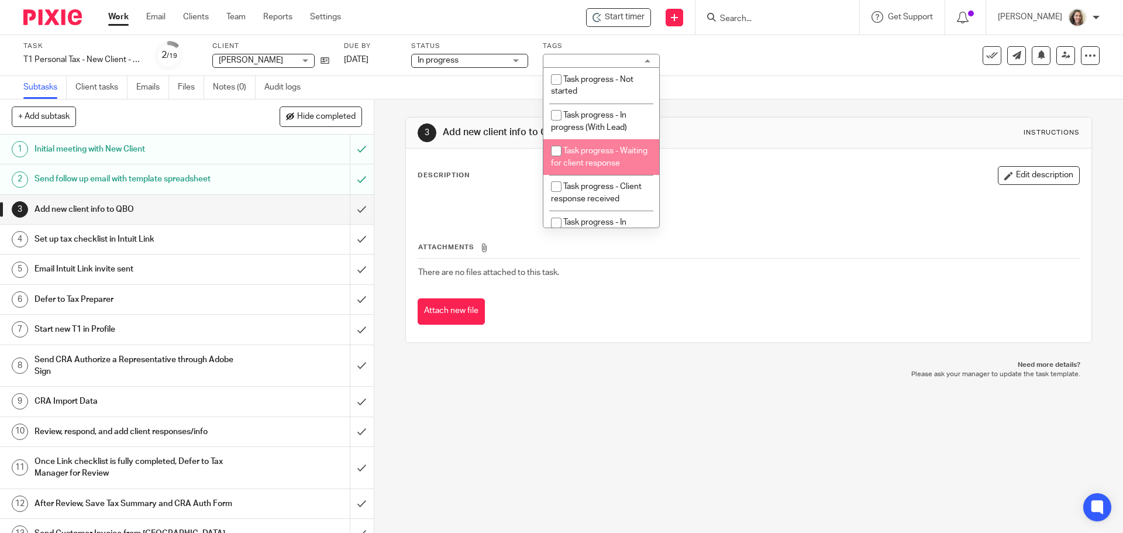
click at [599, 162] on span "Task progress - Waiting for client response" at bounding box center [599, 157] width 97 height 20
checkbox input "true"
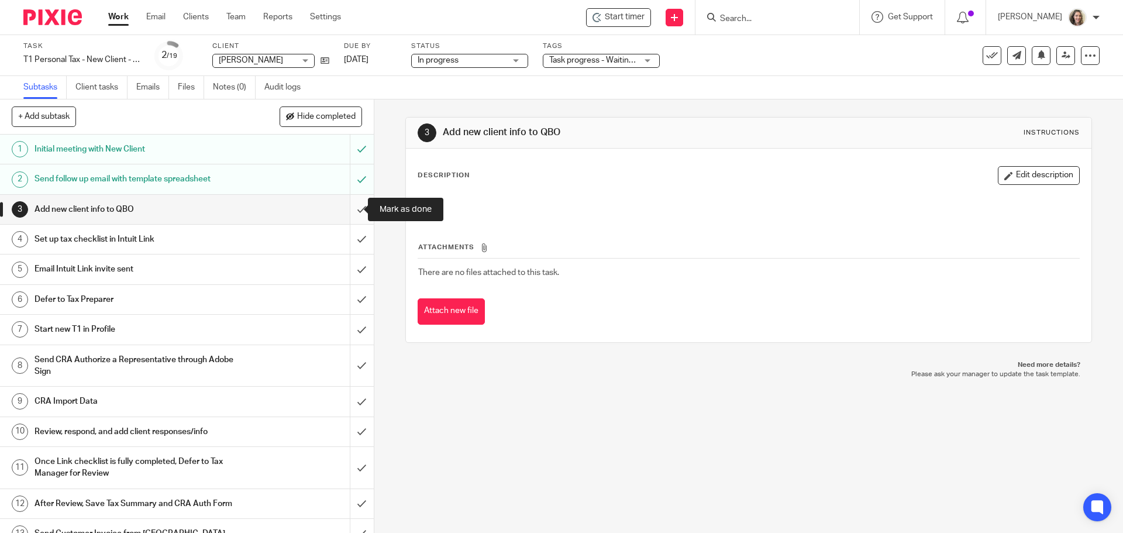
click at [355, 211] on input "submit" at bounding box center [187, 209] width 374 height 29
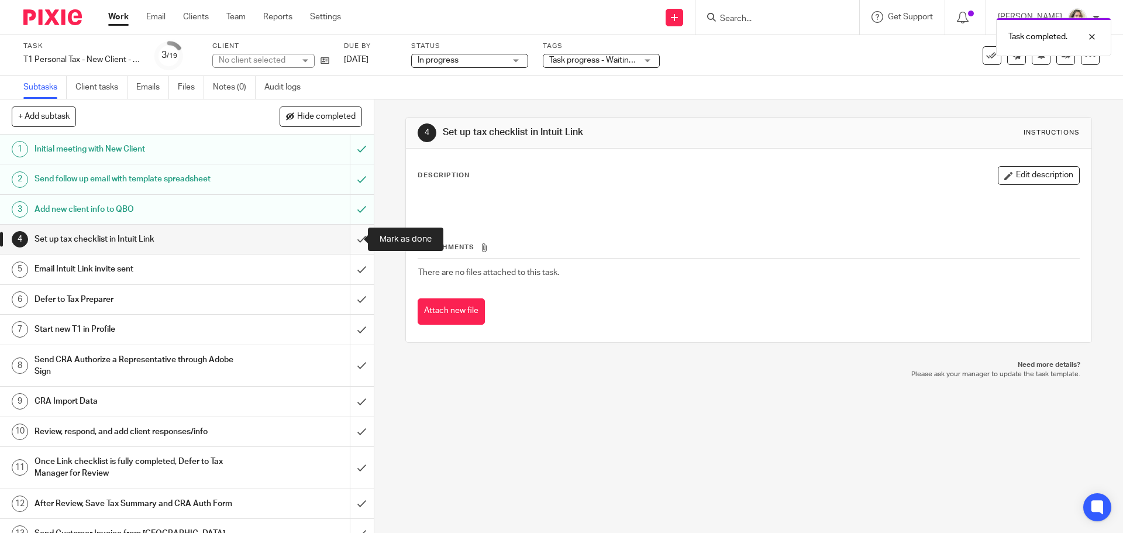
click at [354, 245] on input "submit" at bounding box center [187, 239] width 374 height 29
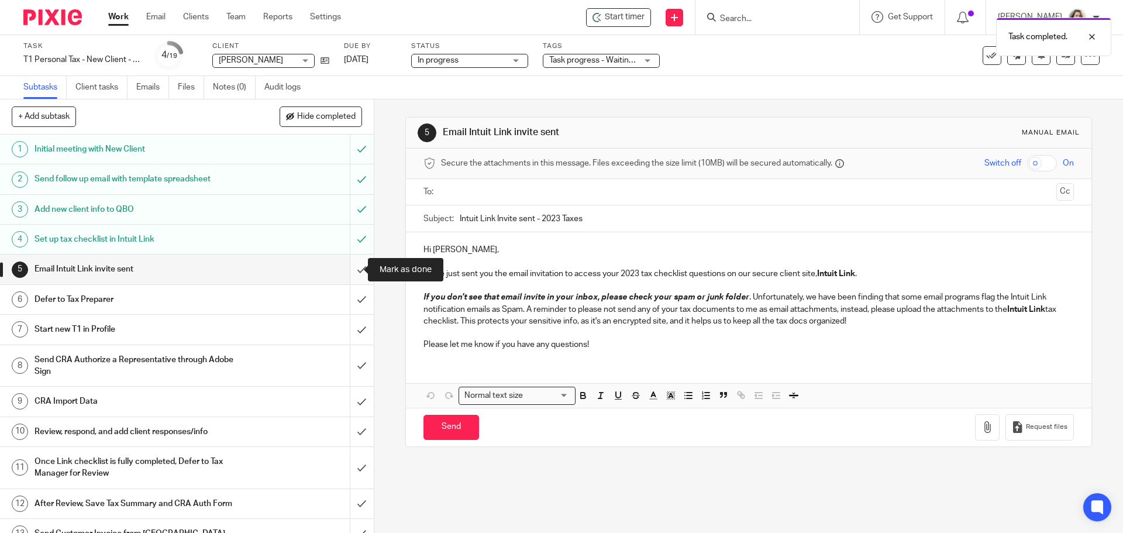
click at [350, 267] on input "submit" at bounding box center [187, 269] width 374 height 29
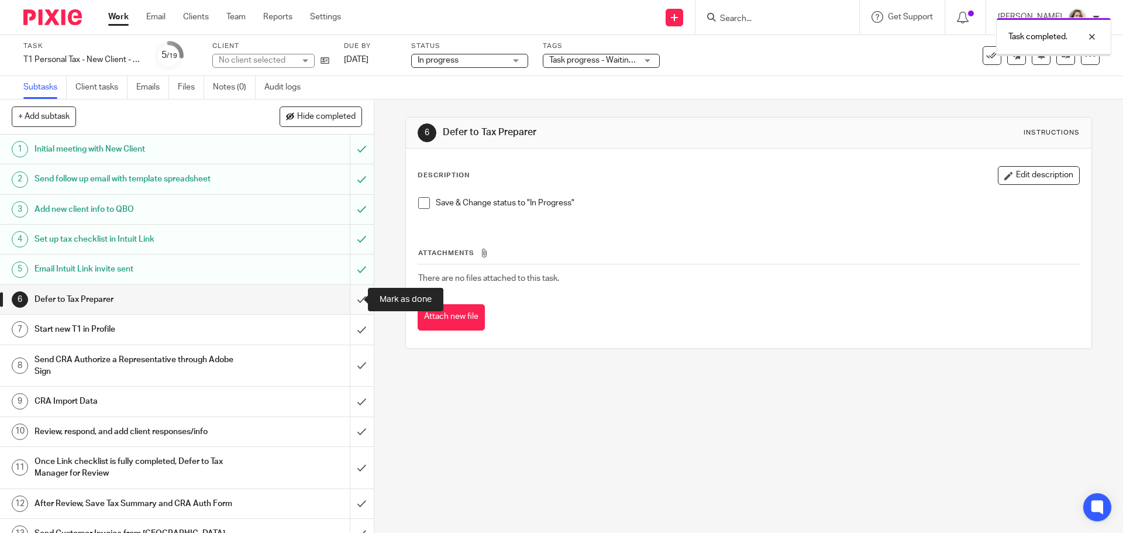
click at [354, 302] on input "submit" at bounding box center [187, 299] width 374 height 29
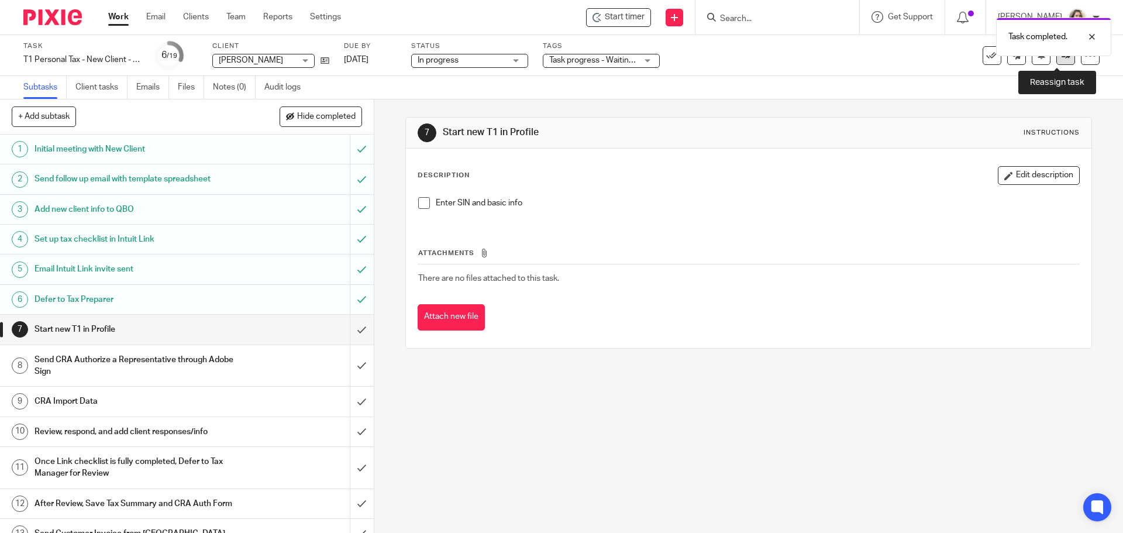
click at [1060, 60] on link at bounding box center [1066, 55] width 19 height 19
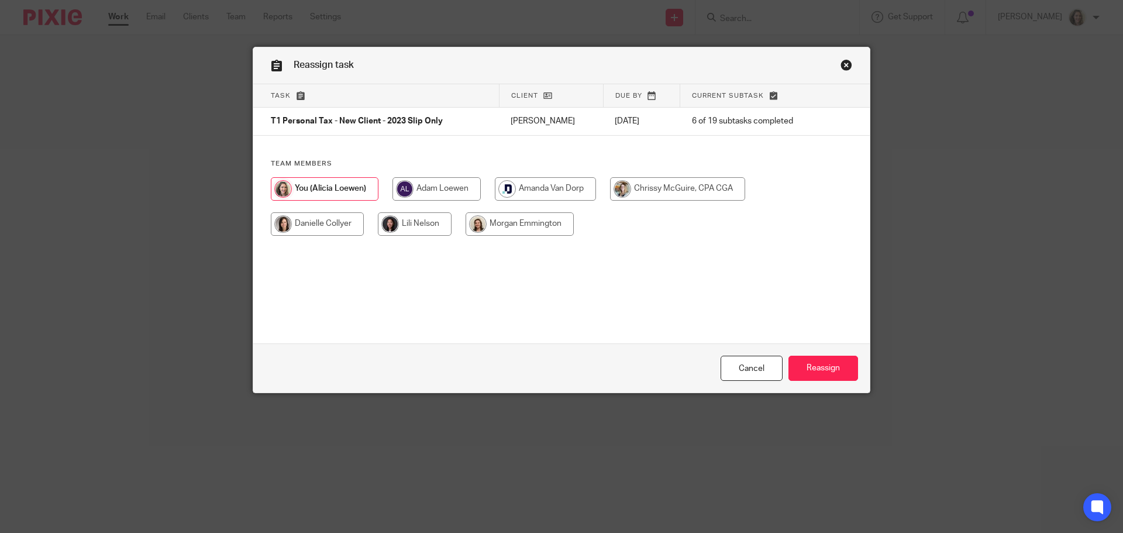
click at [547, 222] on input "radio" at bounding box center [520, 223] width 108 height 23
radio input "true"
click at [813, 365] on input "Reassign" at bounding box center [824, 368] width 70 height 25
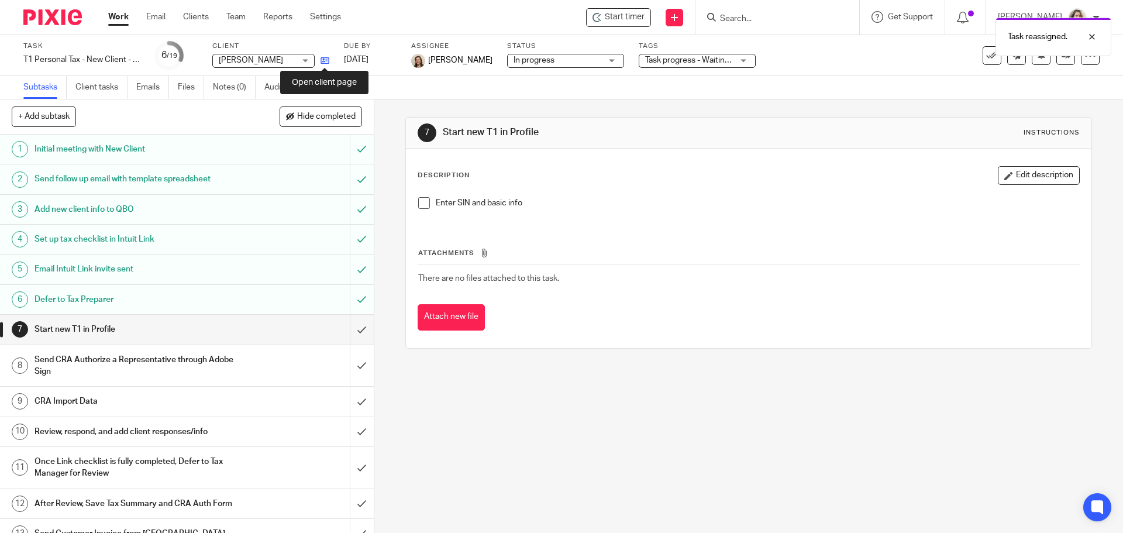
click at [326, 63] on icon at bounding box center [325, 60] width 9 height 9
click at [120, 18] on link "Work" at bounding box center [118, 17] width 20 height 12
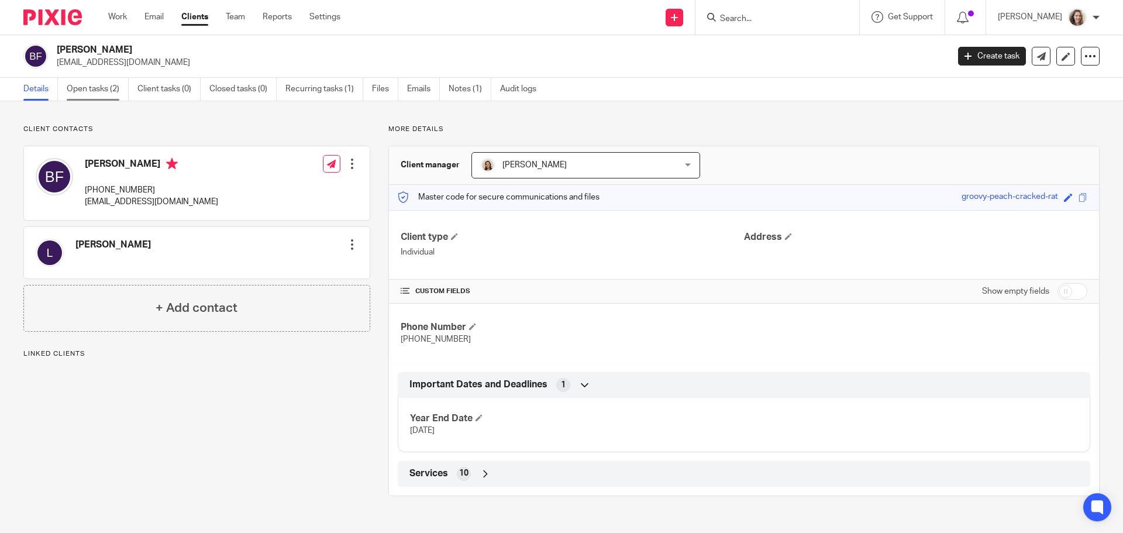
click at [91, 92] on link "Open tasks (2)" at bounding box center [98, 89] width 62 height 23
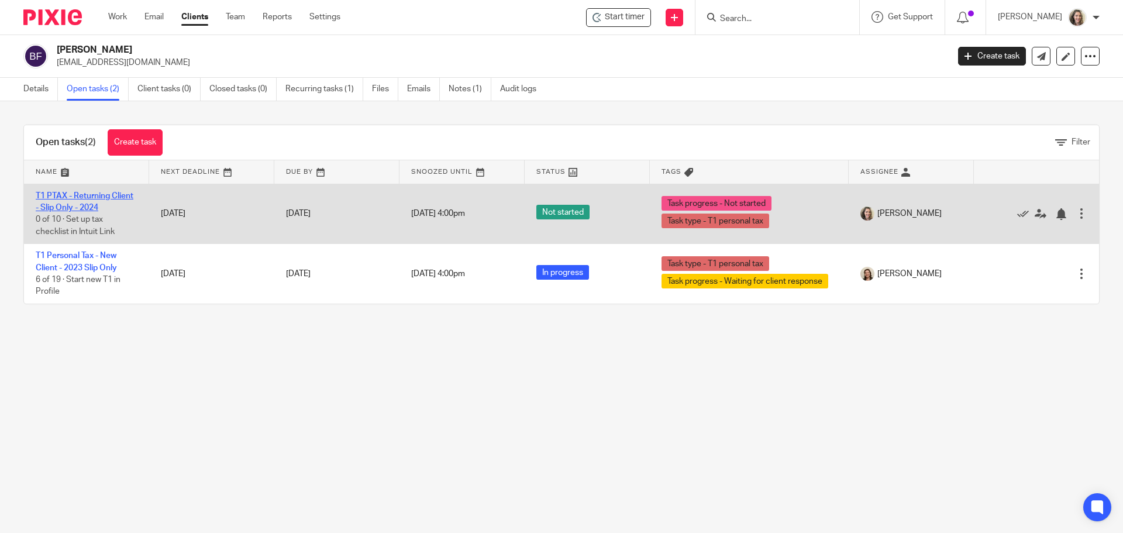
click at [79, 194] on link "T1 PTAX - Returning Client - Slip Only - 2024" at bounding box center [85, 202] width 98 height 20
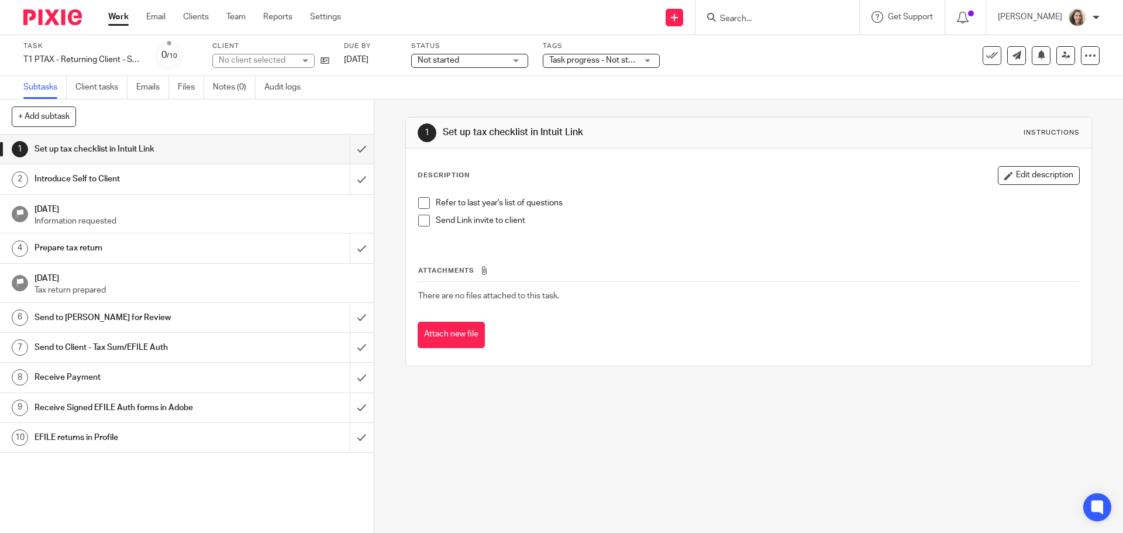
click at [441, 60] on span "Not started" at bounding box center [439, 60] width 42 height 8
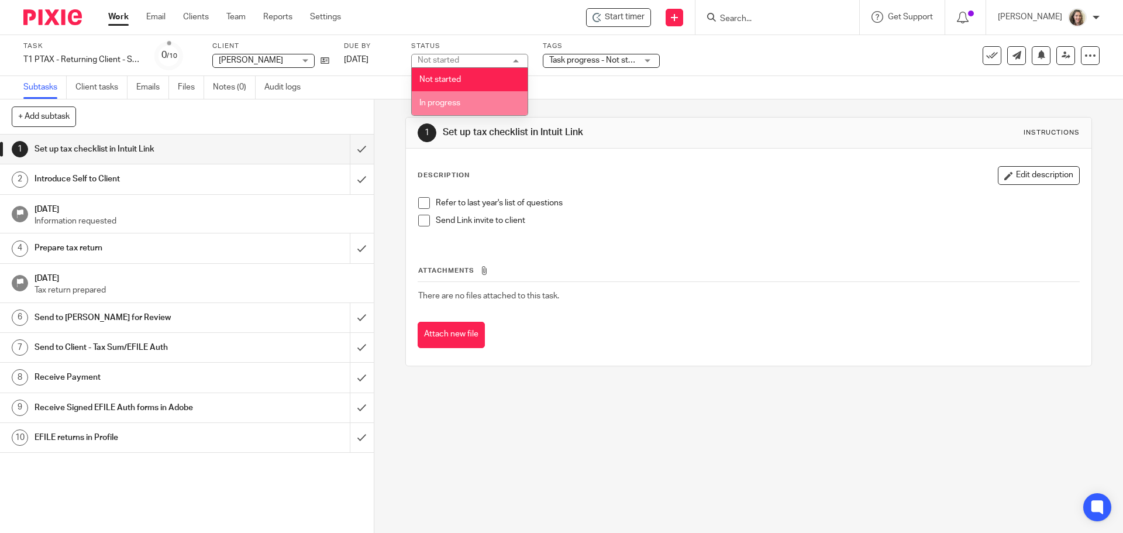
click at [450, 99] on span "In progress" at bounding box center [439, 103] width 41 height 8
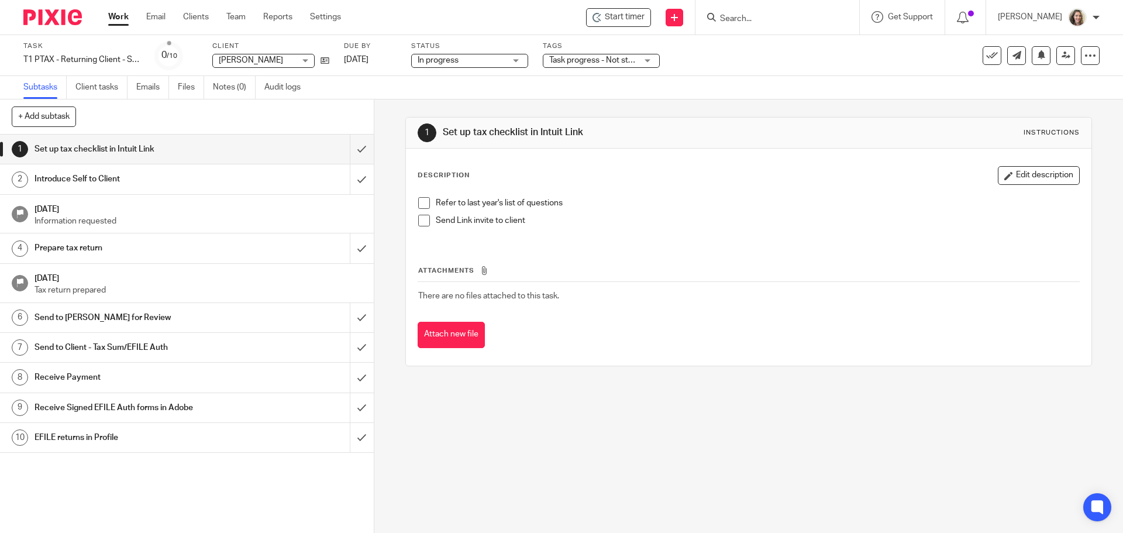
click at [638, 61] on div "Task progress - Not started + 1" at bounding box center [601, 61] width 117 height 14
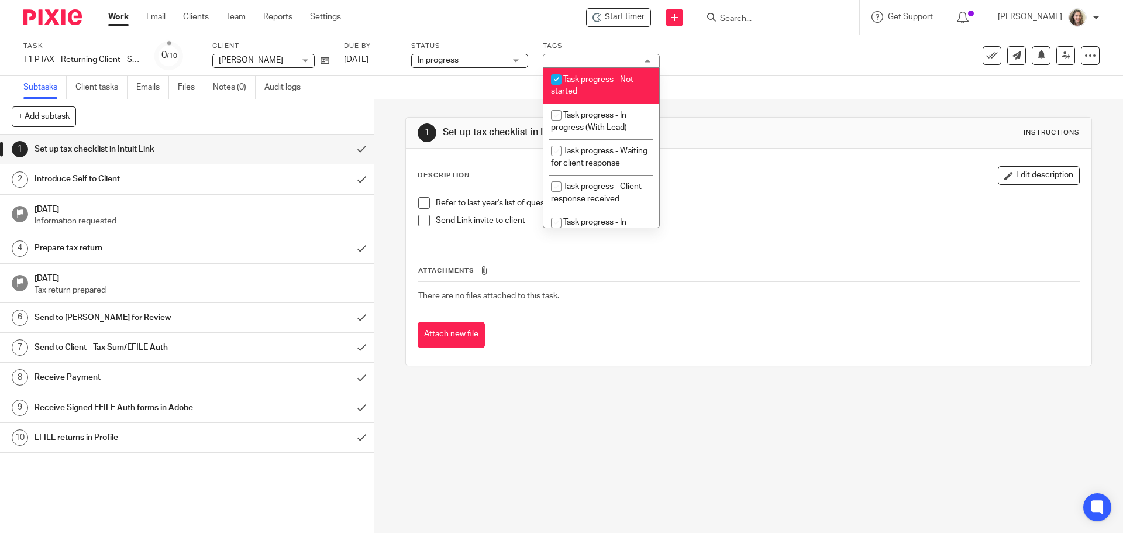
click at [623, 80] on span "Task progress - Not started" at bounding box center [592, 85] width 82 height 20
checkbox input "false"
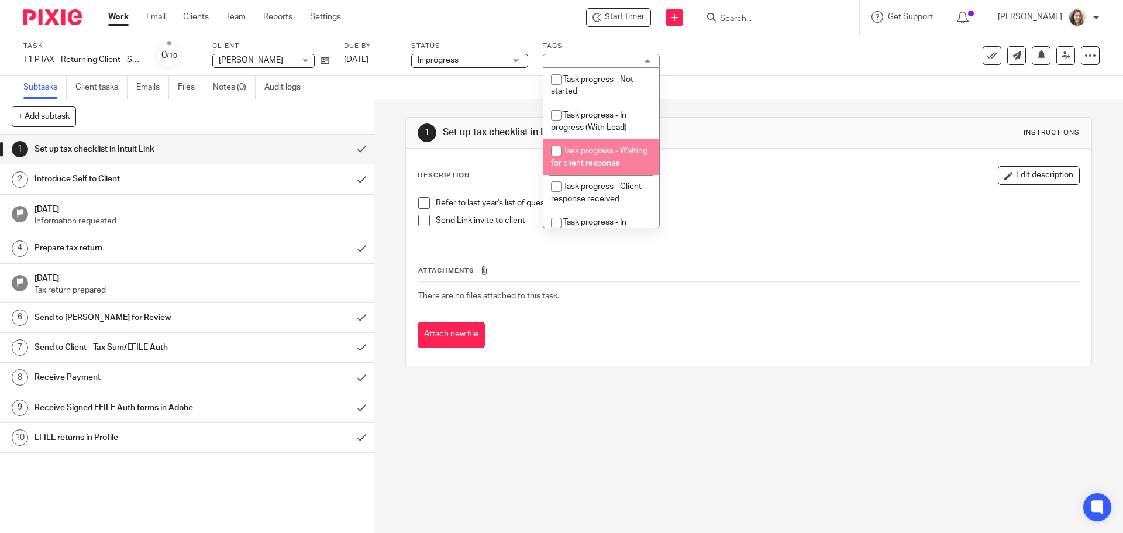
click at [608, 162] on span "Task progress - Waiting for client response" at bounding box center [599, 157] width 97 height 20
checkbox input "true"
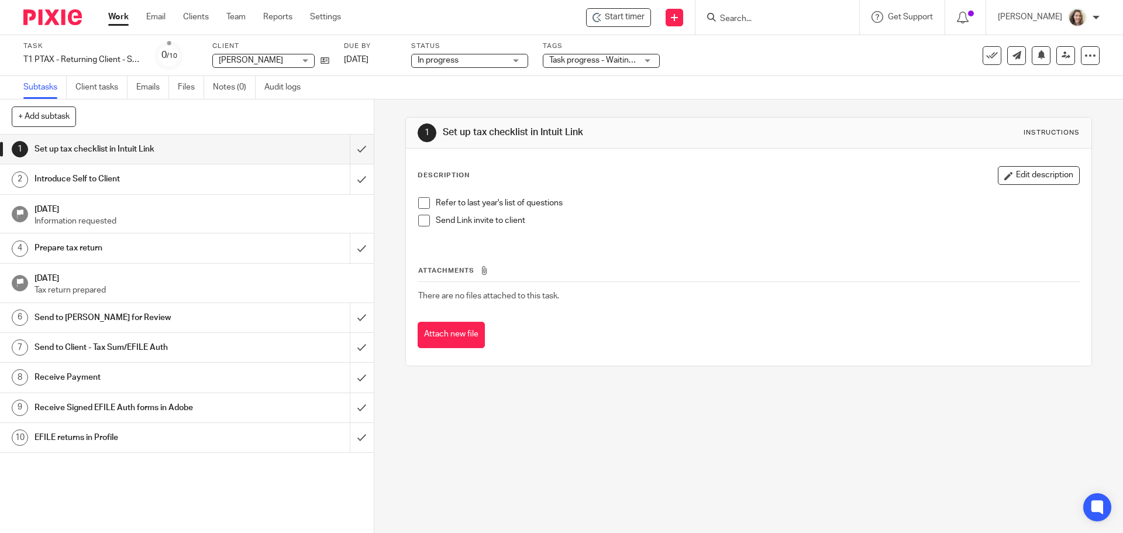
click at [771, 66] on div "Task T1 PTAX - Returning Client - Slip Only - 2024 Save T1 PTAX - Returning Cli…" at bounding box center [471, 56] width 897 height 28
click at [350, 150] on input "submit" at bounding box center [187, 149] width 374 height 29
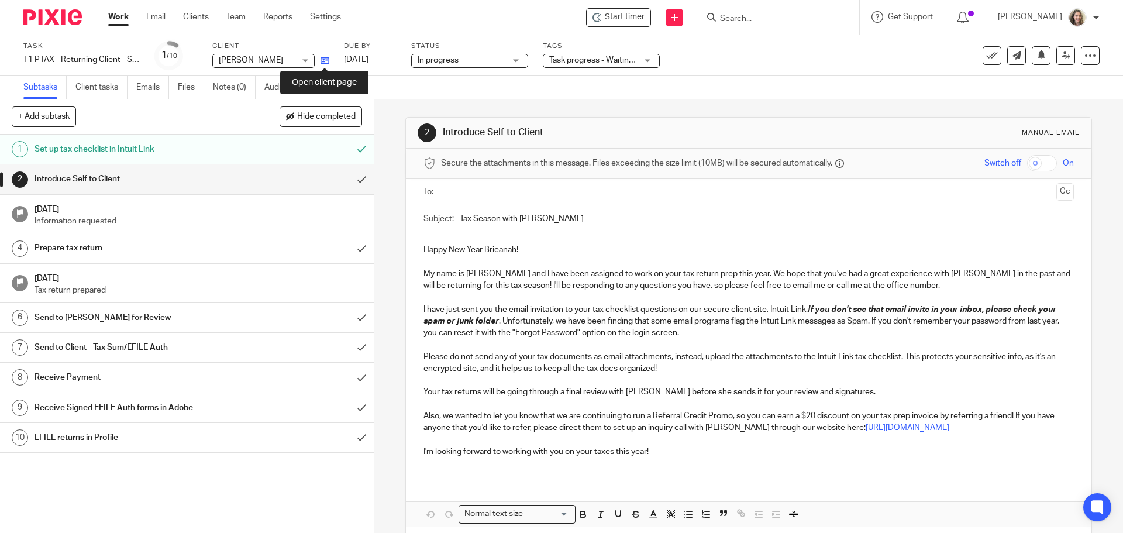
click at [326, 61] on icon at bounding box center [325, 60] width 9 height 9
click at [351, 178] on input "submit" at bounding box center [187, 178] width 374 height 29
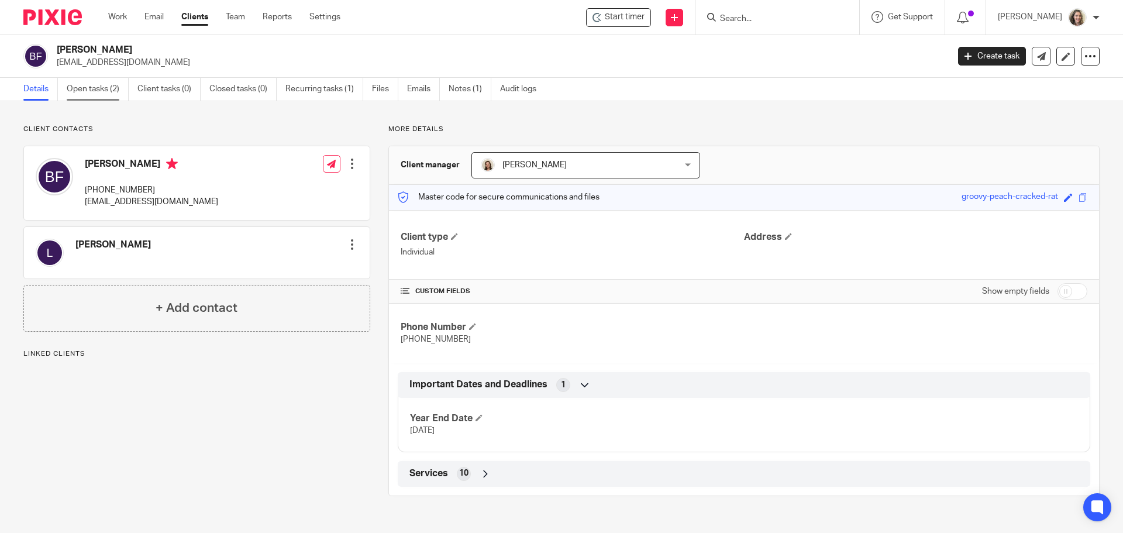
click at [79, 94] on link "Open tasks (2)" at bounding box center [98, 89] width 62 height 23
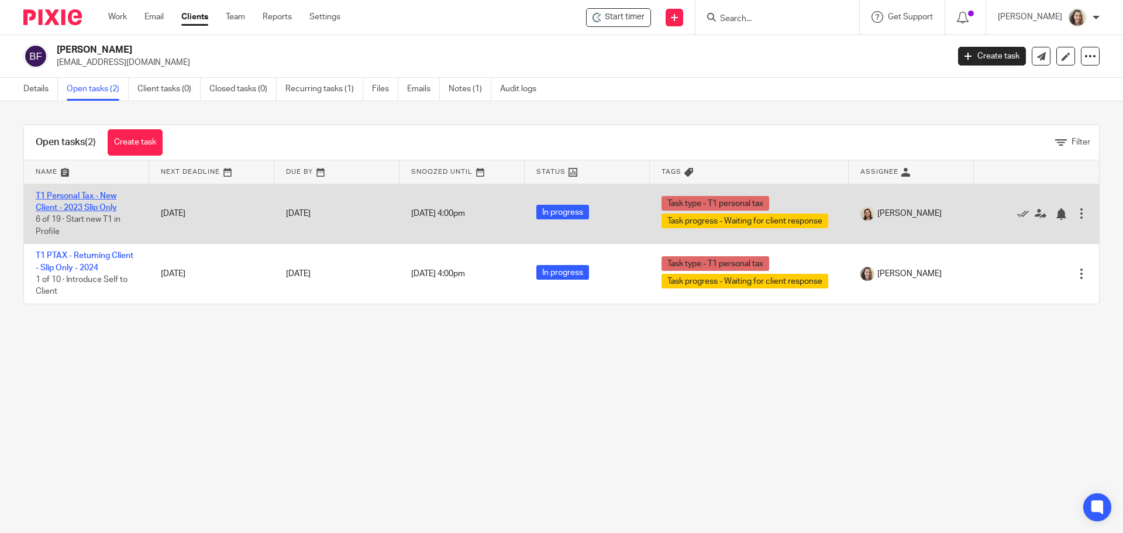
click at [81, 195] on link "T1 Personal Tax - New Client - 2023 Slip Only" at bounding box center [76, 202] width 81 height 20
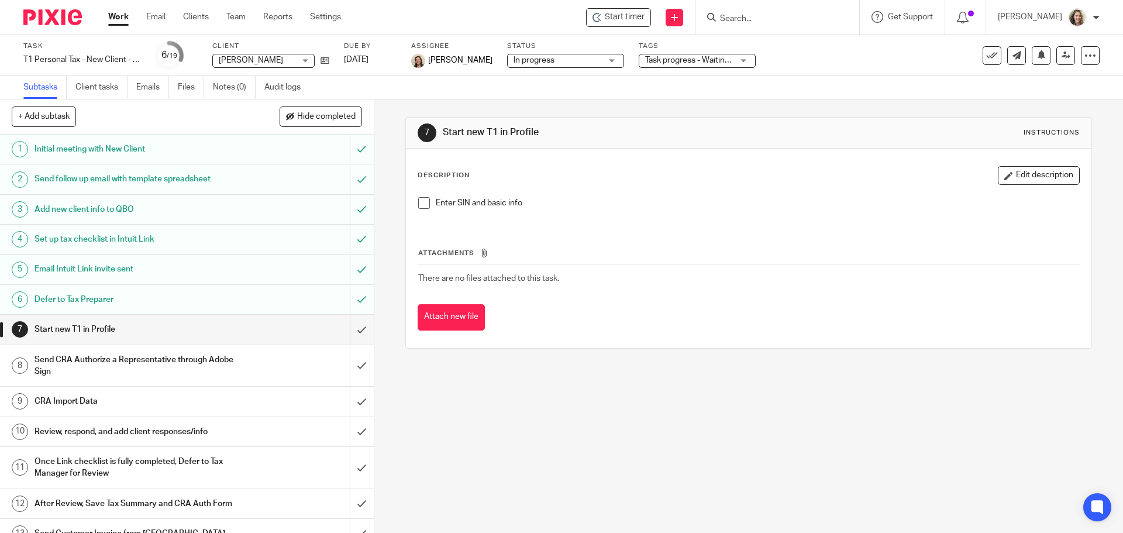
click at [89, 265] on h1 "Email Intuit Link invite sent" at bounding box center [136, 269] width 202 height 18
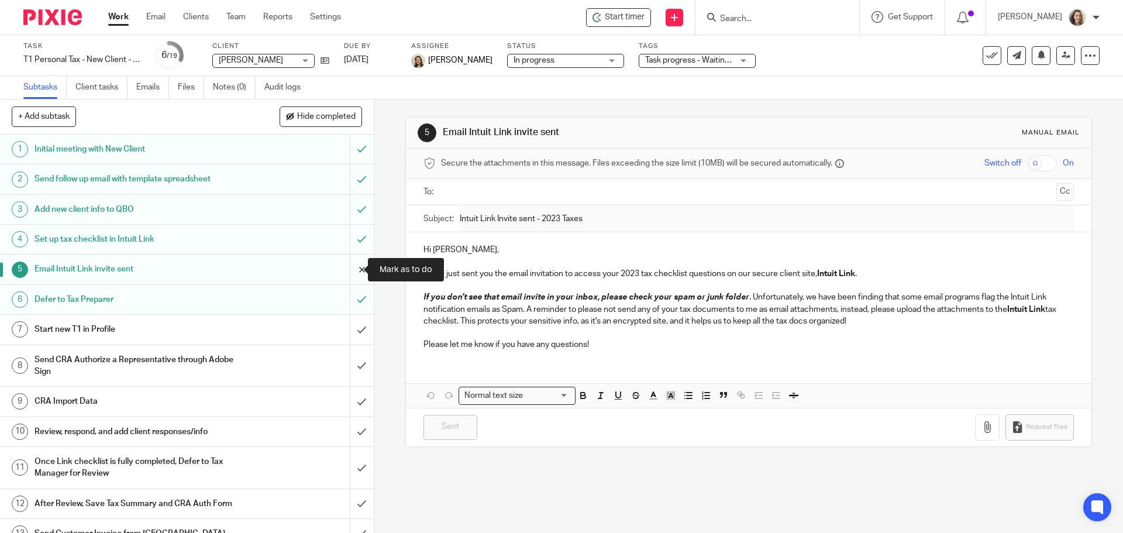
click at [348, 273] on input "submit" at bounding box center [187, 269] width 374 height 29
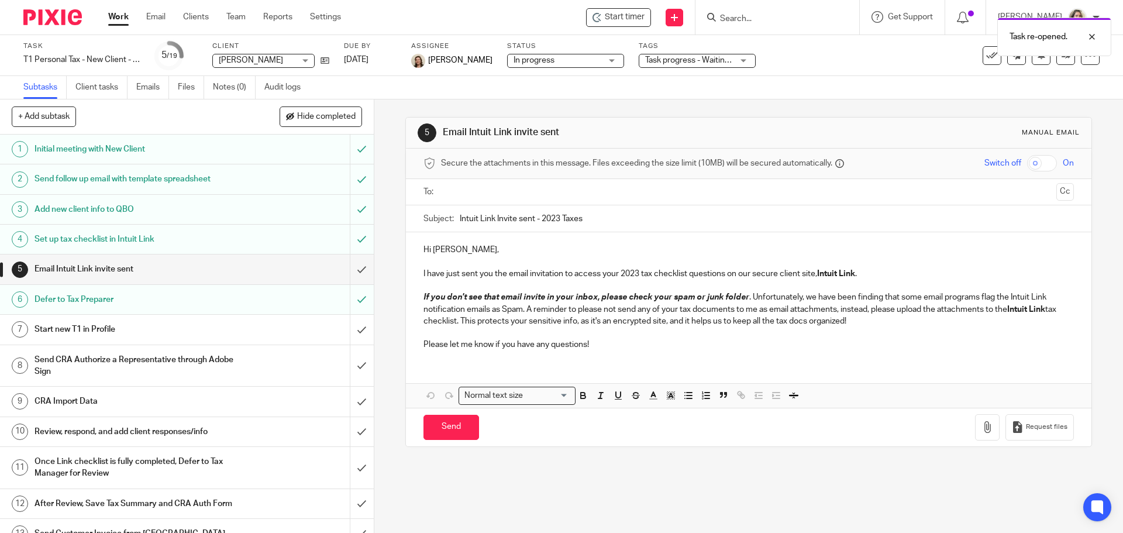
click at [505, 185] on input "text" at bounding box center [748, 191] width 606 height 13
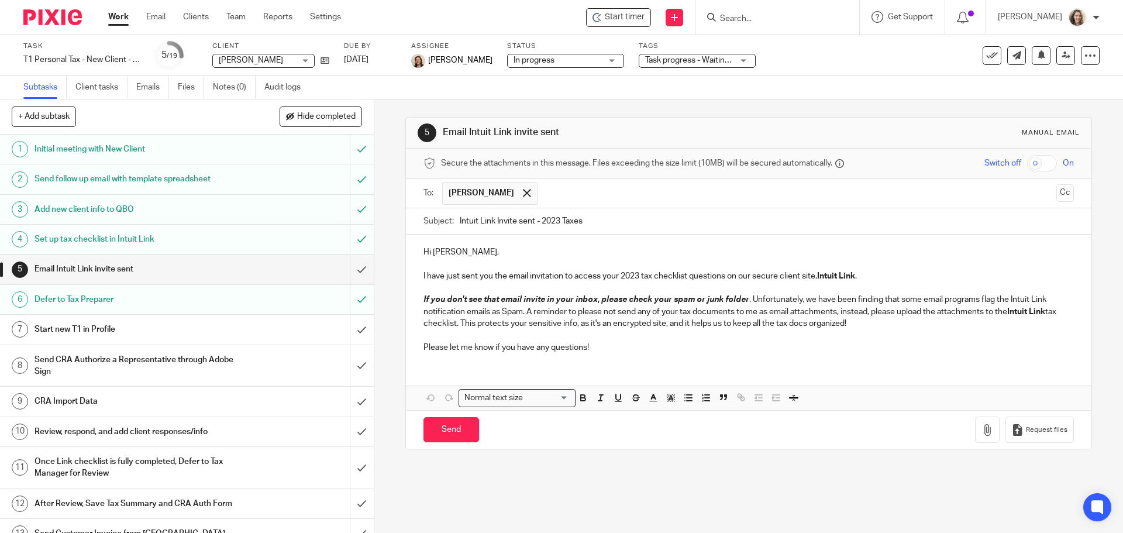
click at [558, 221] on input "Intuit Link Invite sent - 2023 Taxes" at bounding box center [767, 221] width 614 height 26
type input "Intuit Link Invite sent - 2023 & 2024 Taxes"
click at [640, 275] on p "I have just sent you the email invitation to access your 2023 tax checklist que…" at bounding box center [749, 276] width 650 height 12
click at [931, 274] on p "I have just sent you the email invitation to access your 2023 & 2024 tax checkl…" at bounding box center [749, 276] width 650 height 12
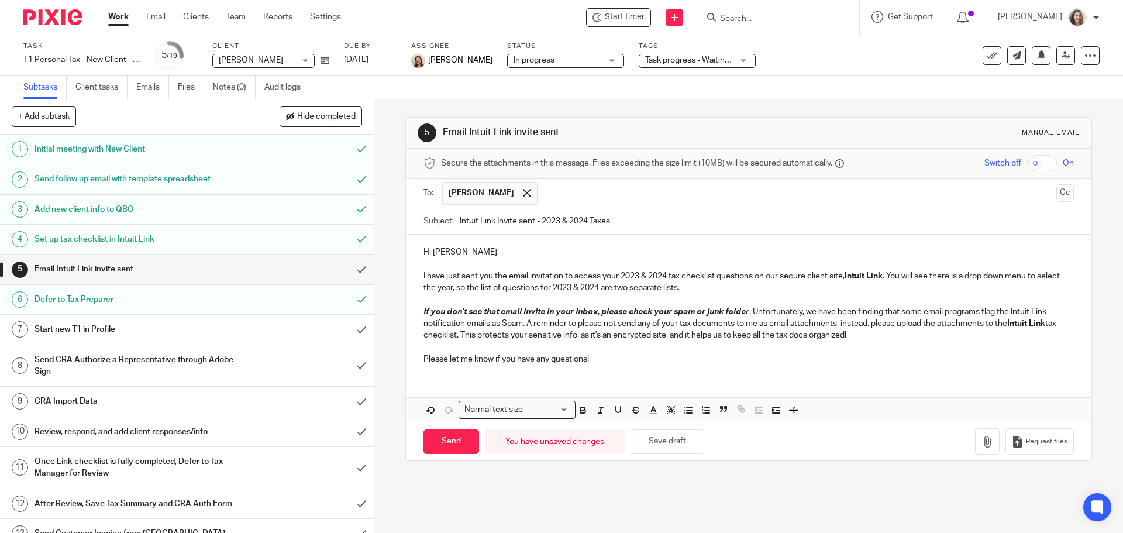
click at [459, 287] on p "I have just sent you the email invitation to access your 2023 & 2024 tax checkl…" at bounding box center [749, 282] width 650 height 24
click at [727, 286] on p "I have just sent you the email invitation to access your 2023 & 2024 tax checkl…" at bounding box center [749, 282] width 650 height 24
click at [451, 442] on input "Send" at bounding box center [452, 441] width 56 height 25
type input "Sent"
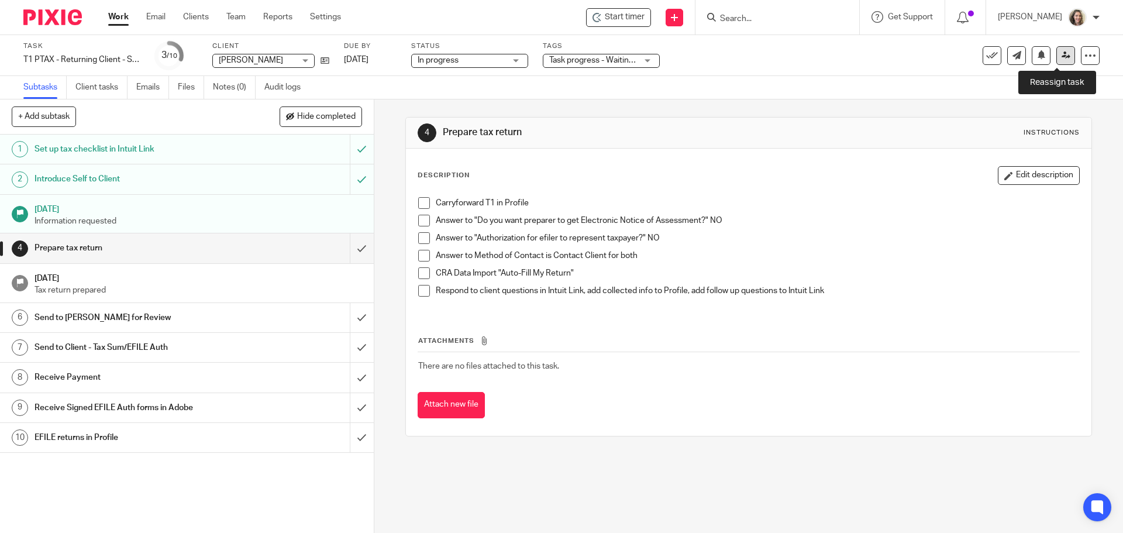
click at [1062, 55] on link at bounding box center [1066, 55] width 19 height 19
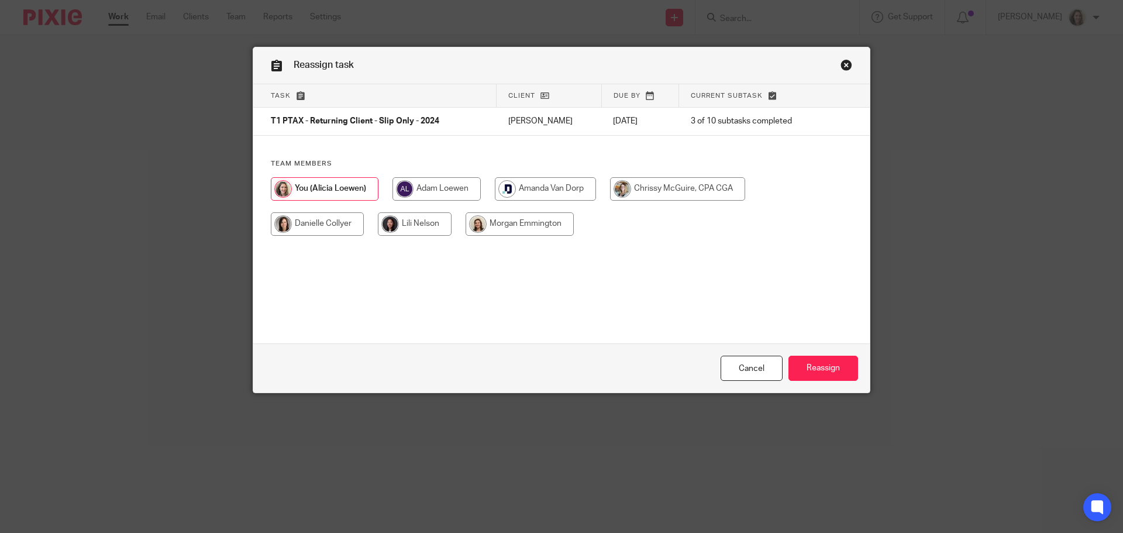
click at [539, 226] on input "radio" at bounding box center [520, 223] width 108 height 23
radio input "true"
click at [811, 365] on input "Reassign" at bounding box center [824, 368] width 70 height 25
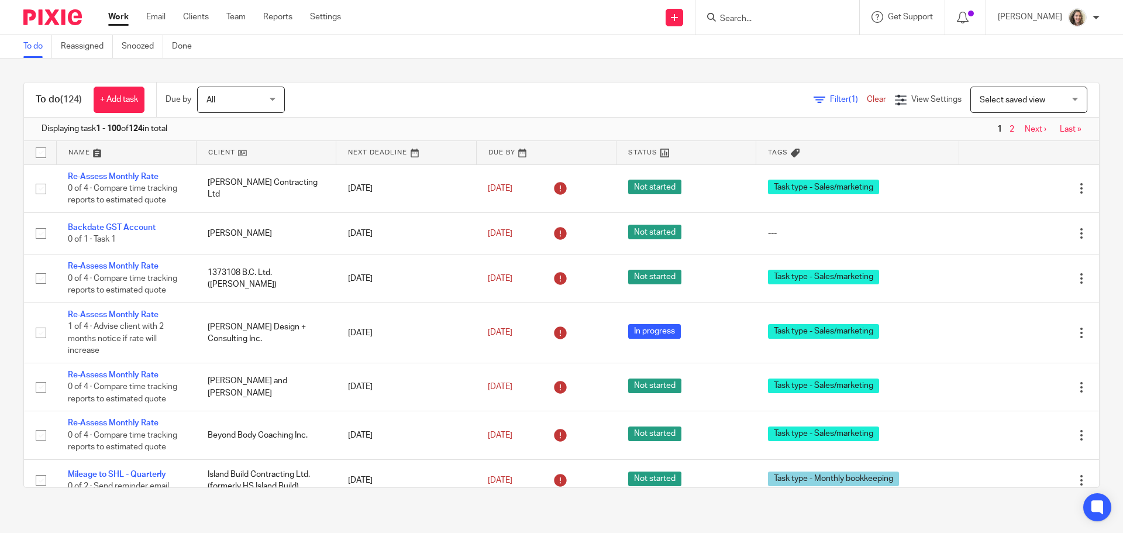
click at [985, 105] on span "Select saved view" at bounding box center [1022, 99] width 85 height 25
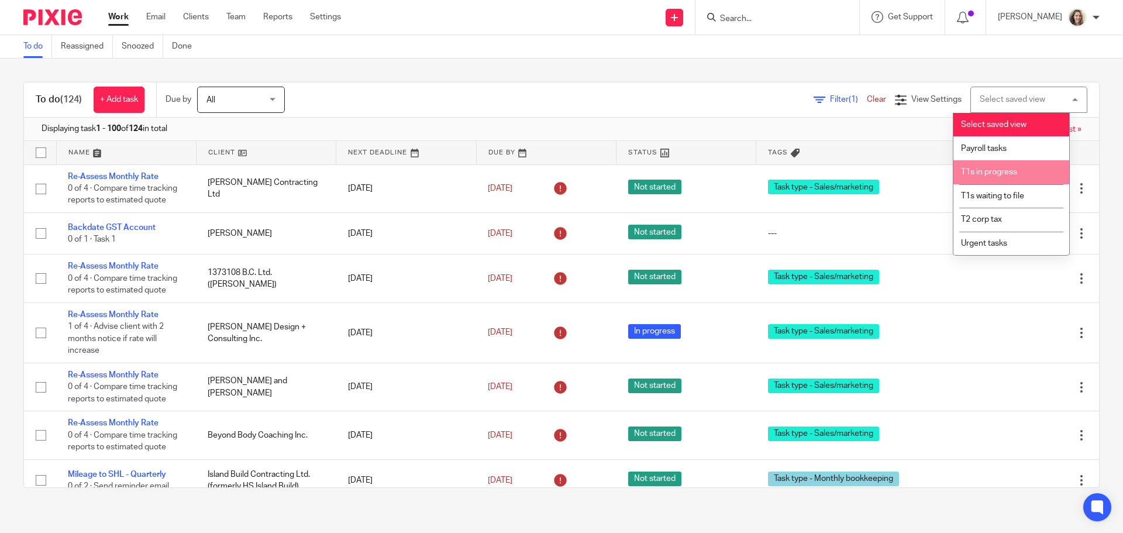
click at [988, 169] on span "T1s in progress" at bounding box center [989, 172] width 56 height 8
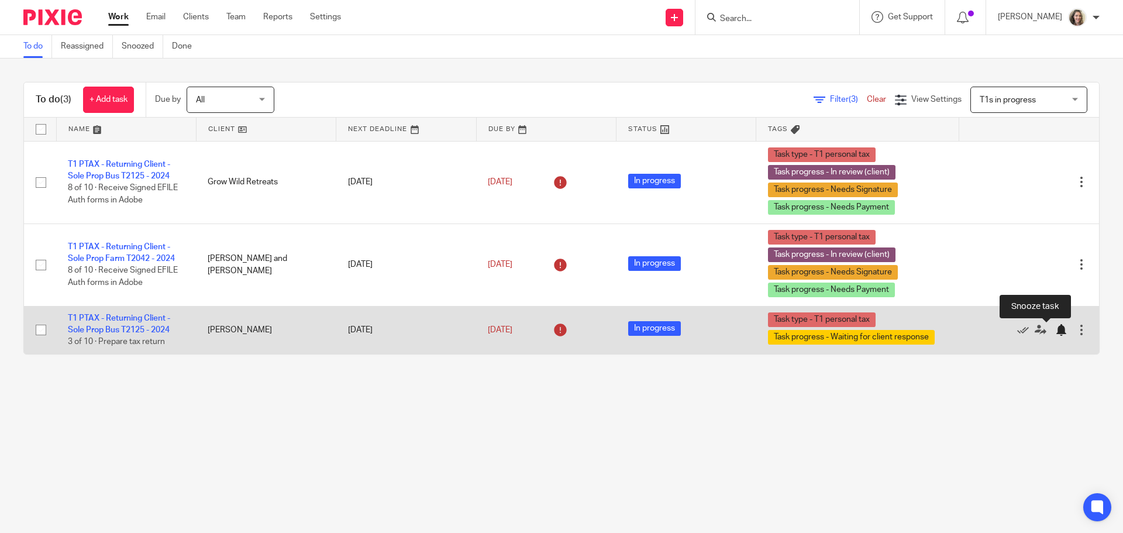
click at [1055, 331] on div at bounding box center [1061, 330] width 12 height 12
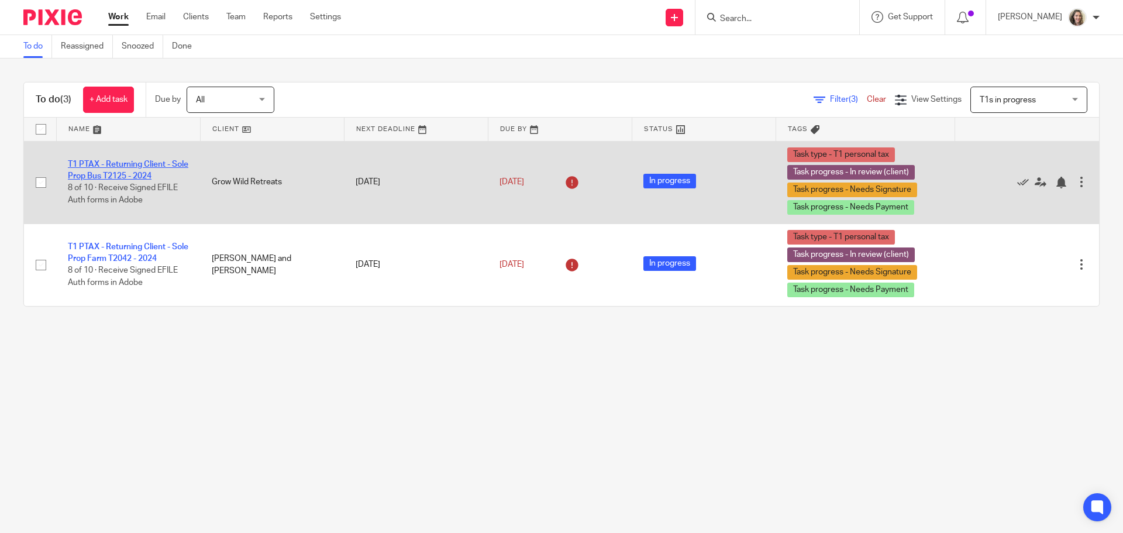
click at [133, 167] on link "T1 PTAX - Returning Client - Sole Prop Bus T2125 - 2024" at bounding box center [128, 170] width 121 height 20
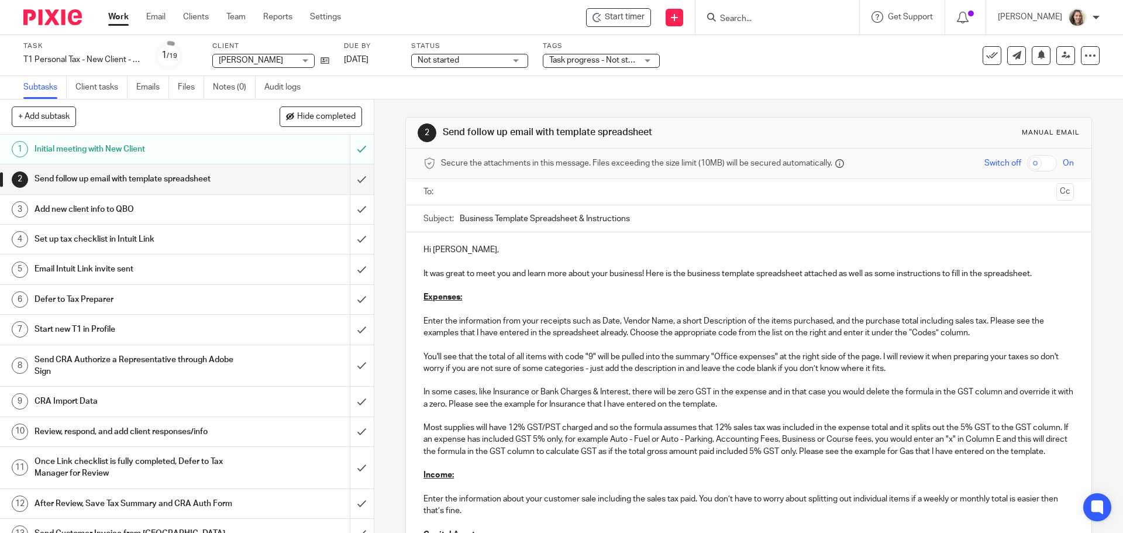
click at [781, 19] on input "Search" at bounding box center [771, 19] width 105 height 11
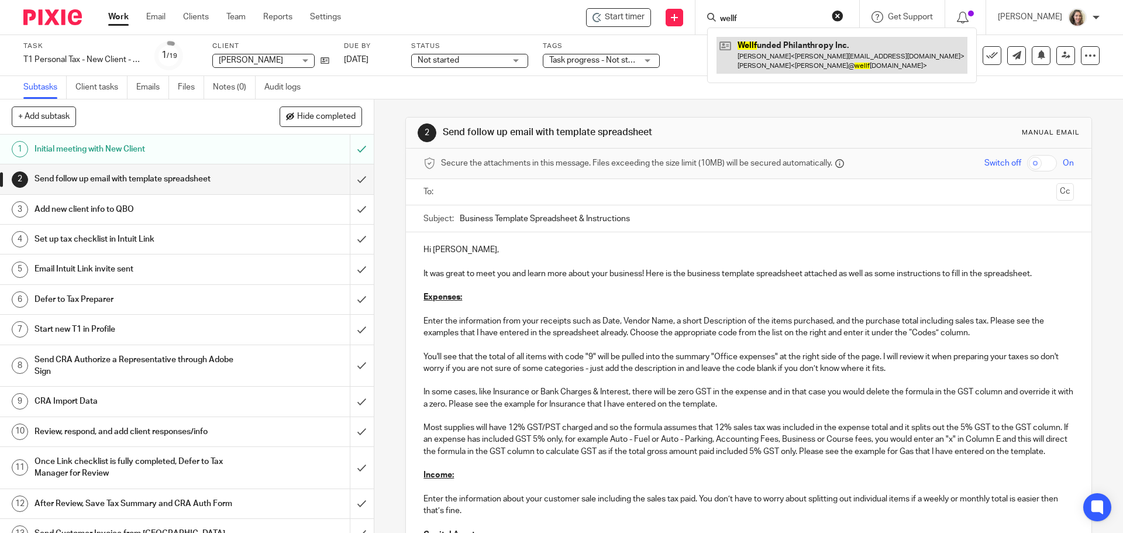
type input "wellf"
click at [786, 60] on link at bounding box center [842, 55] width 251 height 36
